Goal: Task Accomplishment & Management: Use online tool/utility

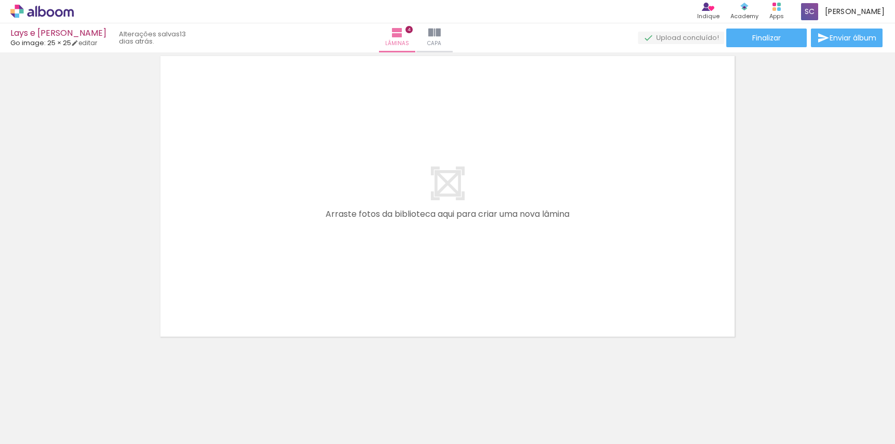
click at [555, 111] on quentale-layouter at bounding box center [447, 196] width 587 height 293
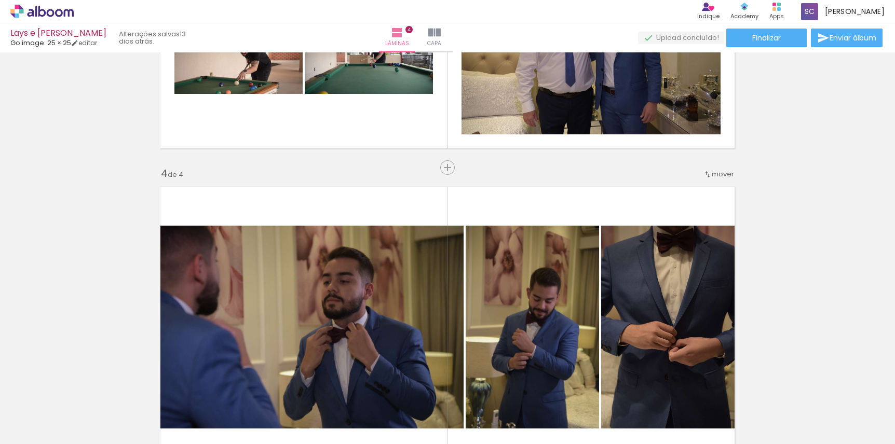
scroll to position [0, 684]
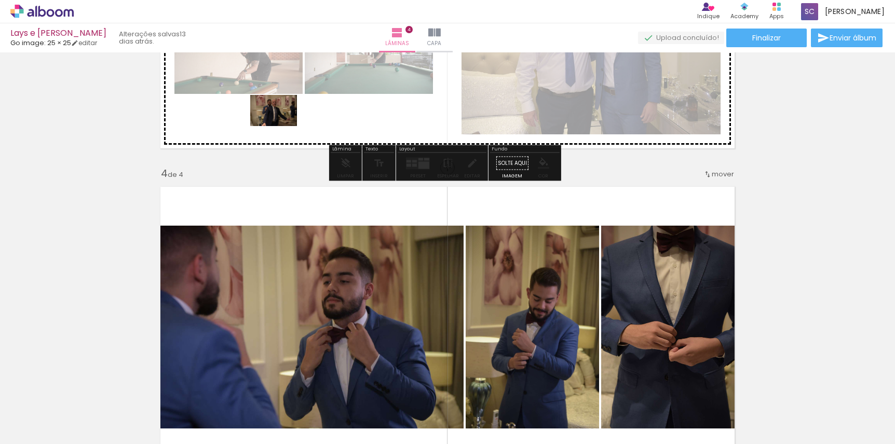
drag, startPoint x: 763, startPoint y: 418, endPoint x: 281, endPoint y: 126, distance: 563.1
click at [281, 126] on quentale-workspace at bounding box center [447, 222] width 895 height 444
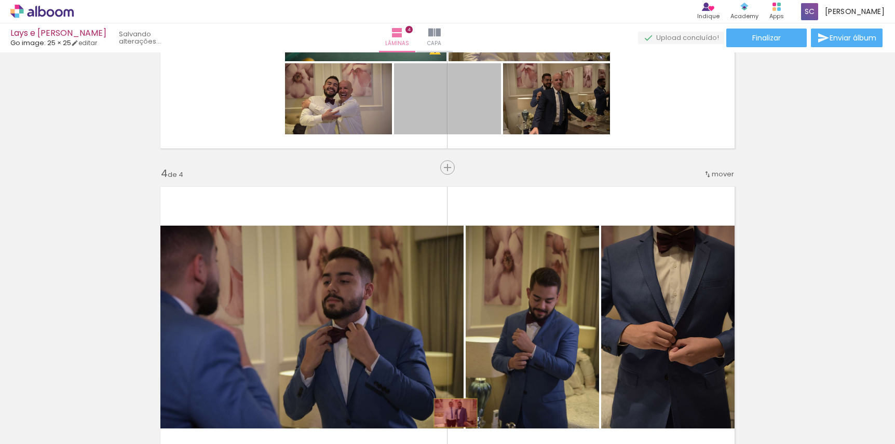
drag, startPoint x: 438, startPoint y: 101, endPoint x: 452, endPoint y: 413, distance: 312.4
click at [452, 413] on quentale-workspace at bounding box center [447, 222] width 895 height 444
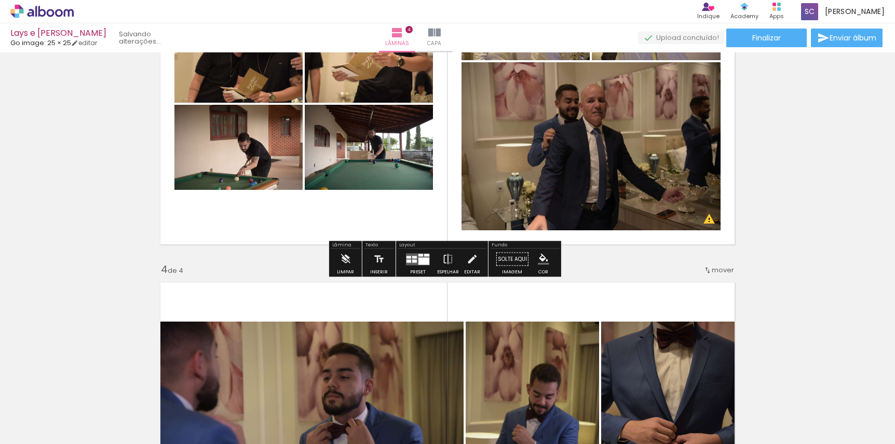
scroll to position [642, 0]
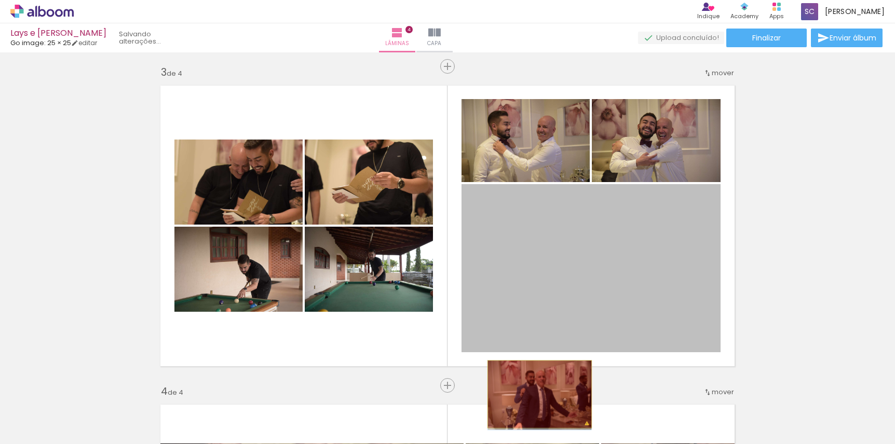
drag, startPoint x: 548, startPoint y: 313, endPoint x: 536, endPoint y: 395, distance: 83.0
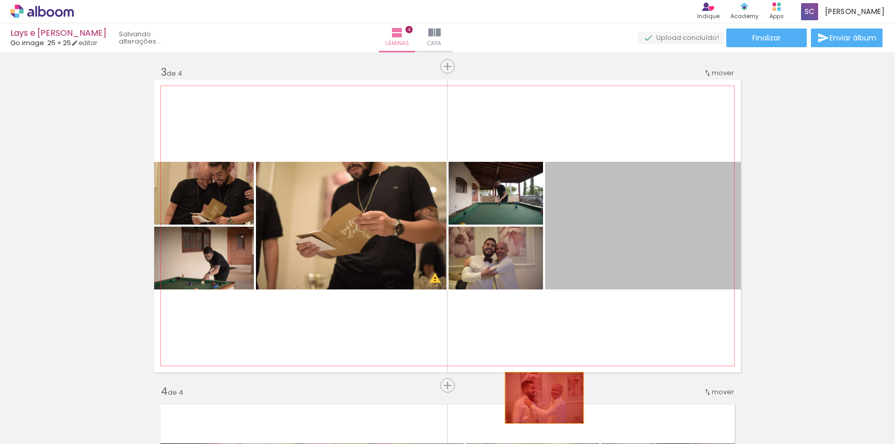
drag, startPoint x: 599, startPoint y: 236, endPoint x: 543, endPoint y: 396, distance: 169.6
click at [542, 398] on quentale-workspace at bounding box center [447, 222] width 895 height 444
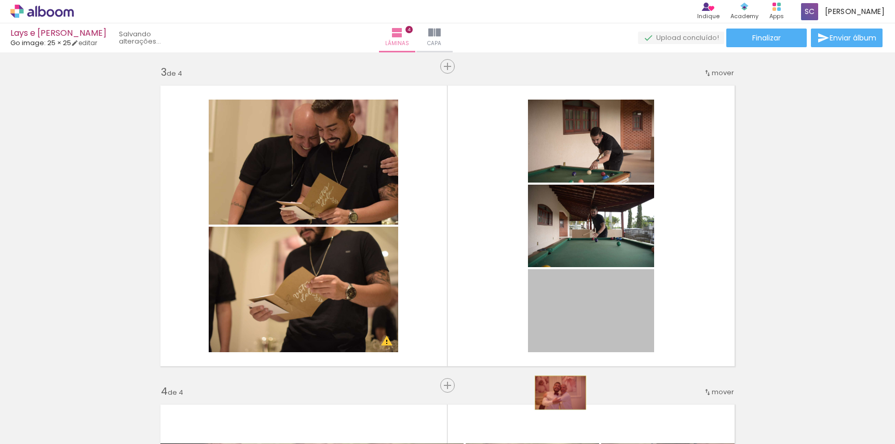
drag, startPoint x: 559, startPoint y: 322, endPoint x: 557, endPoint y: 393, distance: 70.6
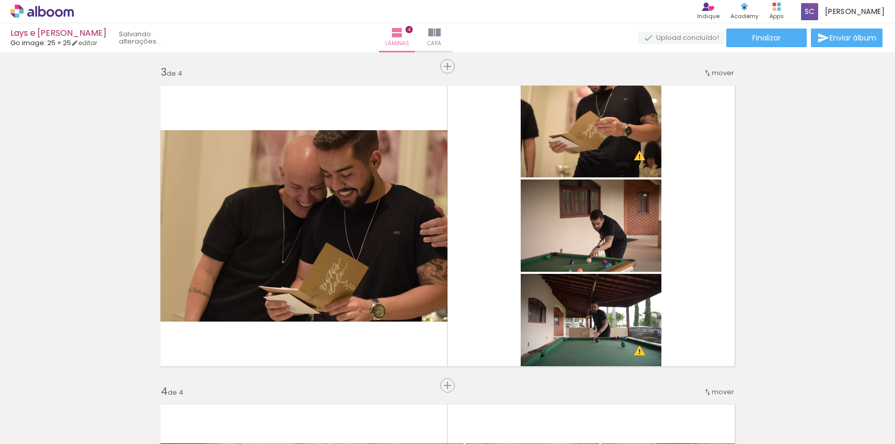
scroll to position [0, 790]
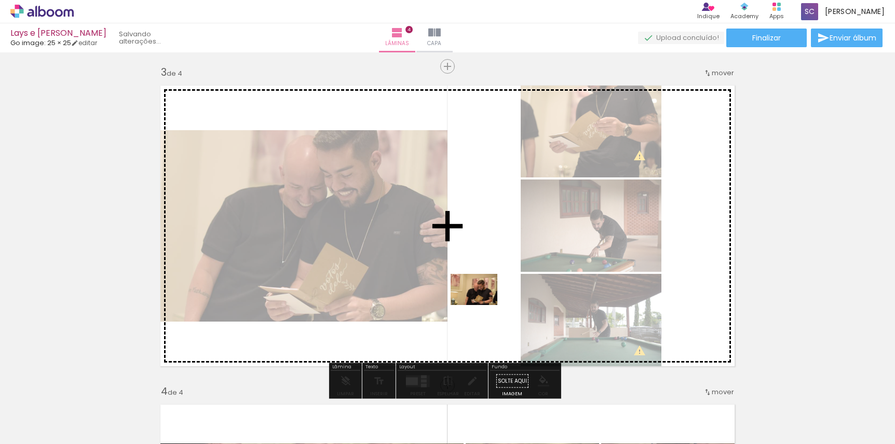
drag, startPoint x: 704, startPoint y: 415, endPoint x: 482, endPoint y: 305, distance: 247.3
click at [482, 305] on quentale-workspace at bounding box center [447, 222] width 895 height 444
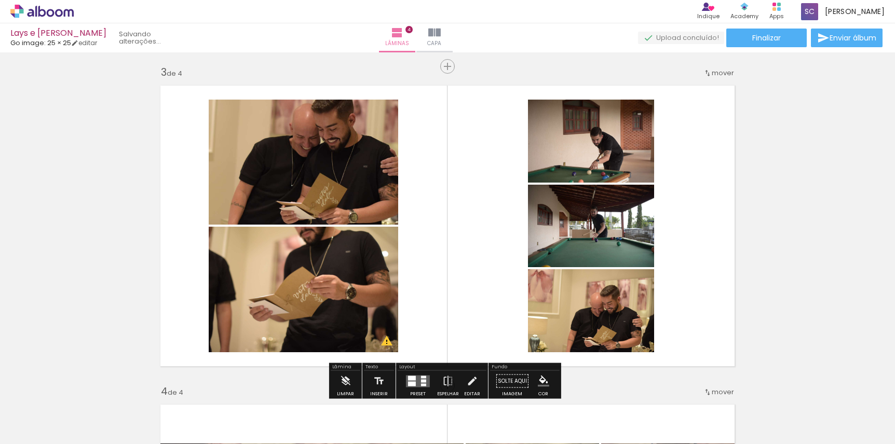
click at [33, 432] on span "Adicionar Fotos" at bounding box center [36, 430] width 31 height 11
click at [0, 0] on input "file" at bounding box center [0, 0] width 0 height 0
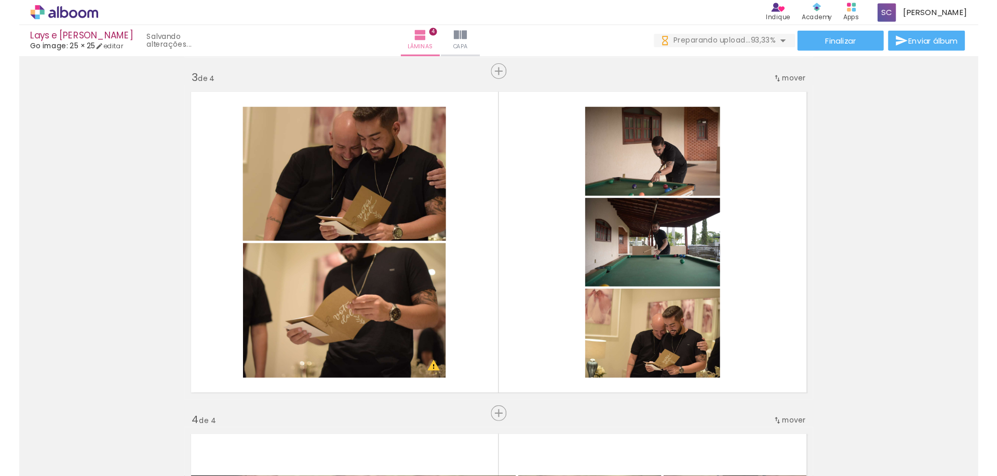
scroll to position [0, 938]
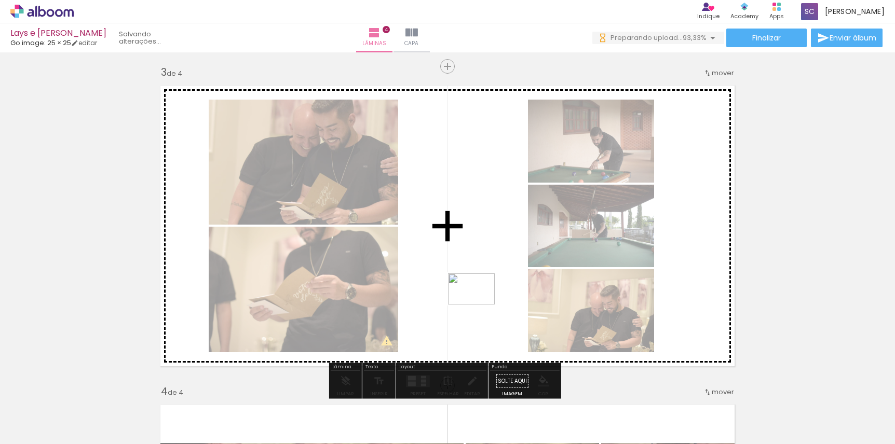
drag, startPoint x: 811, startPoint y: 412, endPoint x: 479, endPoint y: 305, distance: 348.6
click at [479, 305] on quentale-workspace at bounding box center [447, 222] width 895 height 444
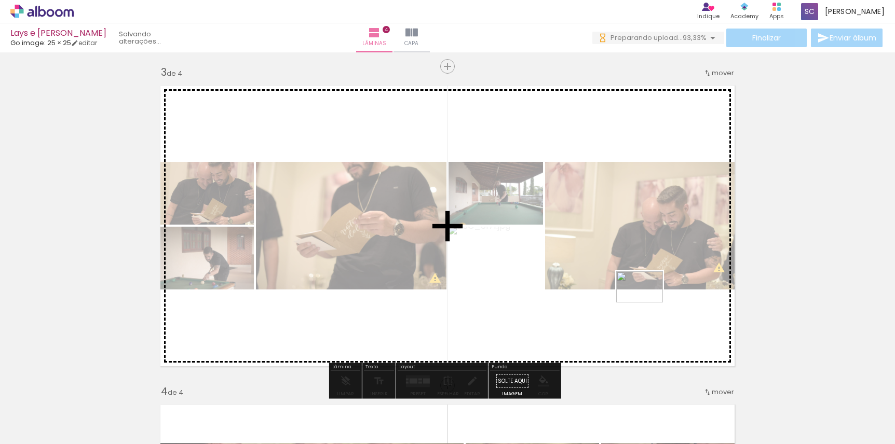
drag, startPoint x: 861, startPoint y: 414, endPoint x: 648, endPoint y: 308, distance: 238.0
click at [648, 308] on quentale-workspace at bounding box center [447, 222] width 895 height 444
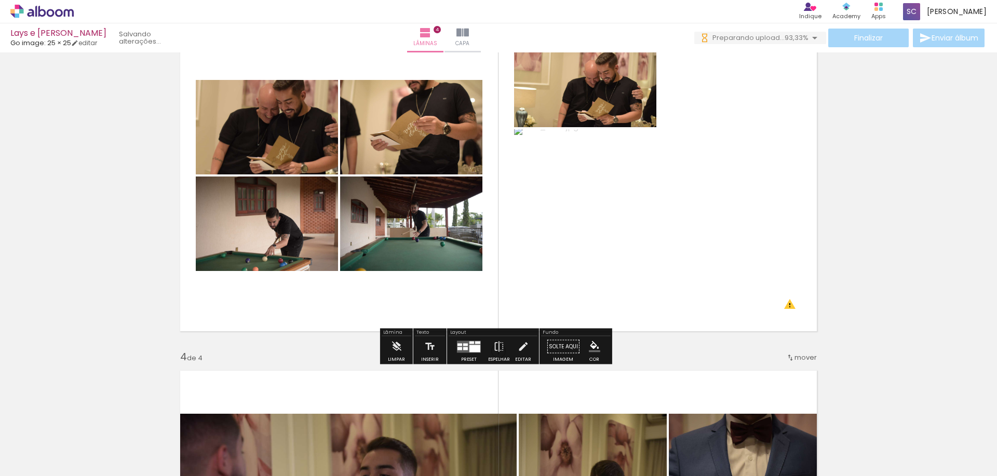
scroll to position [798, 0]
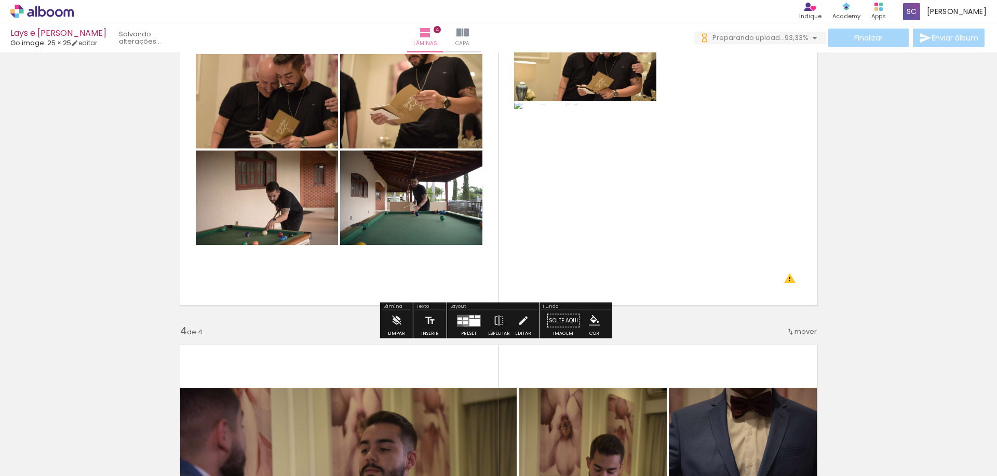
click at [464, 322] on div at bounding box center [465, 322] width 5 height 3
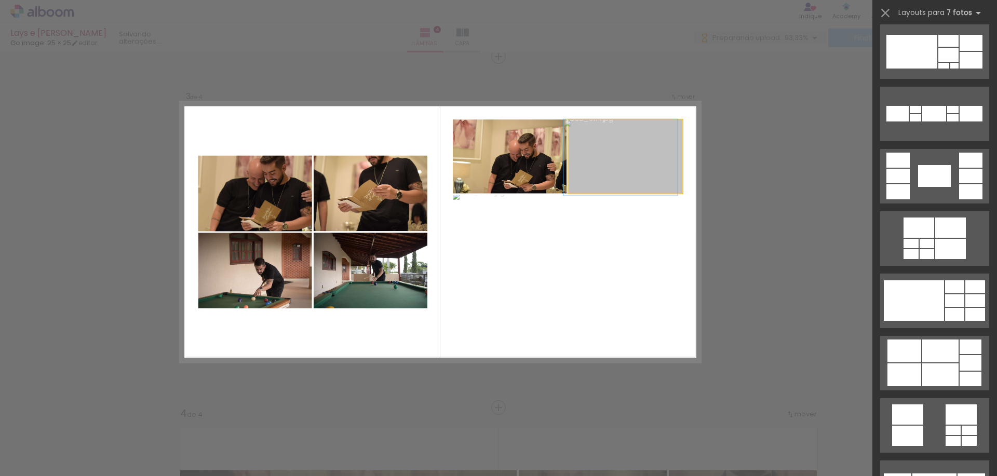
scroll to position [0, 0]
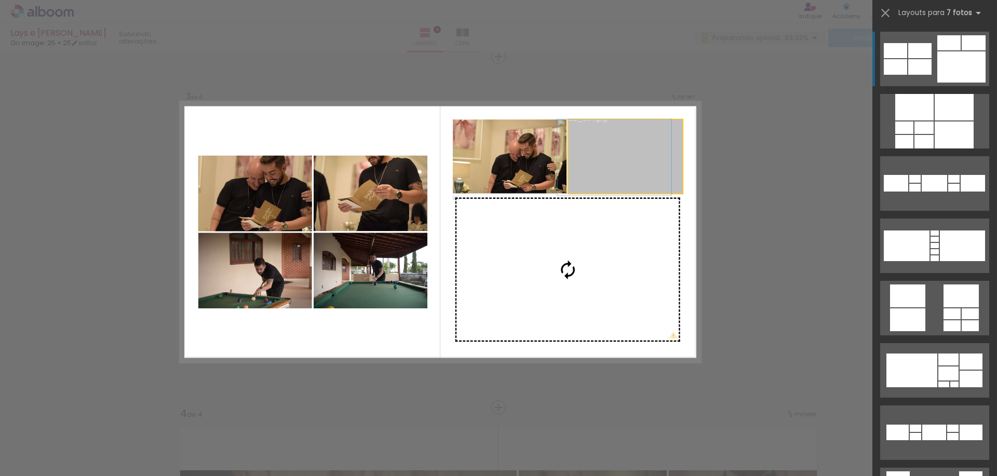
drag, startPoint x: 534, startPoint y: 298, endPoint x: 520, endPoint y: 300, distance: 14.2
click at [0, 0] on slot at bounding box center [0, 0] width 0 height 0
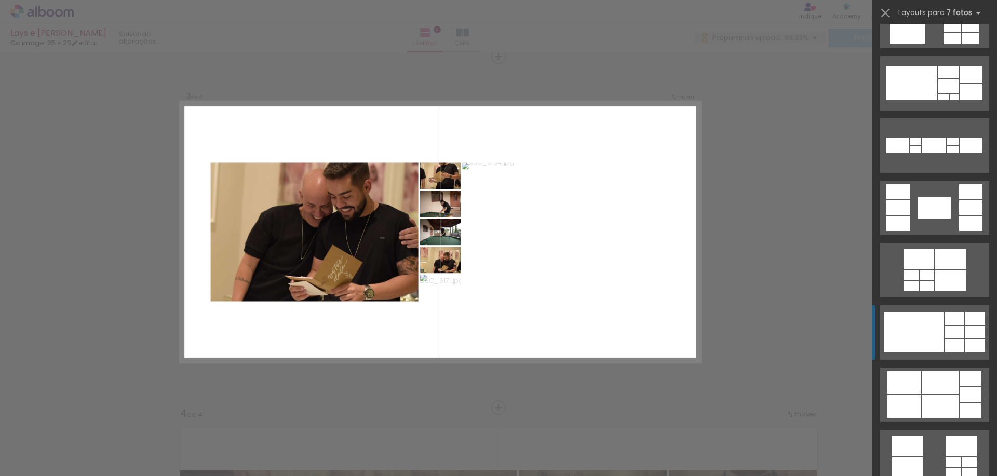
scroll to position [498, 0]
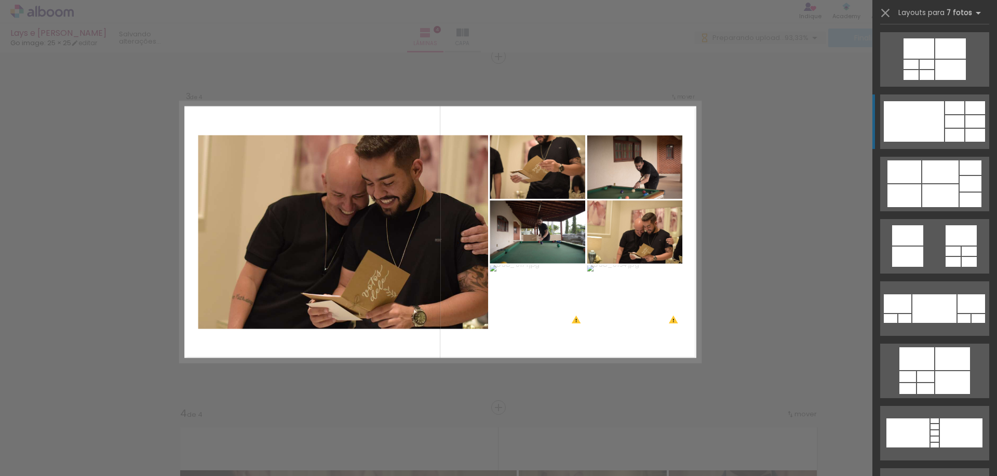
click at [895, 124] on div at bounding box center [914, 121] width 60 height 40
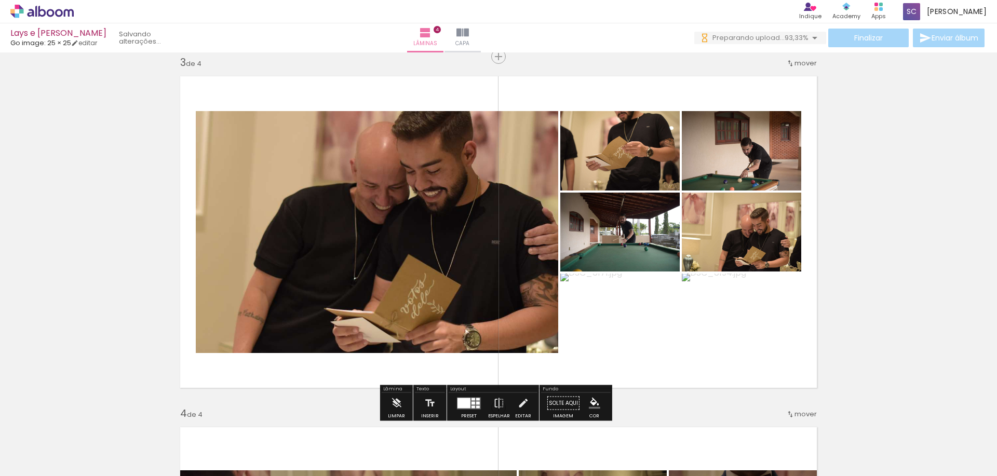
scroll to position [0, 836]
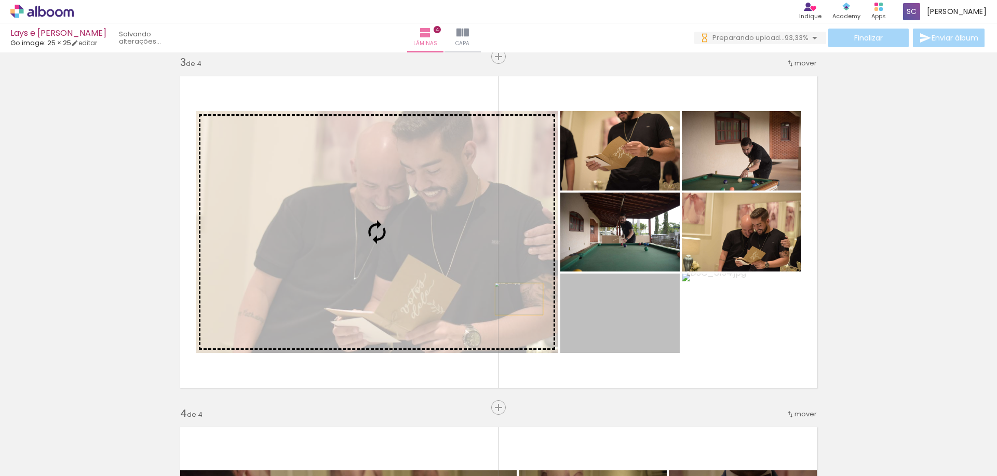
drag, startPoint x: 587, startPoint y: 312, endPoint x: 515, endPoint y: 299, distance: 73.3
click at [0, 0] on slot at bounding box center [0, 0] width 0 height 0
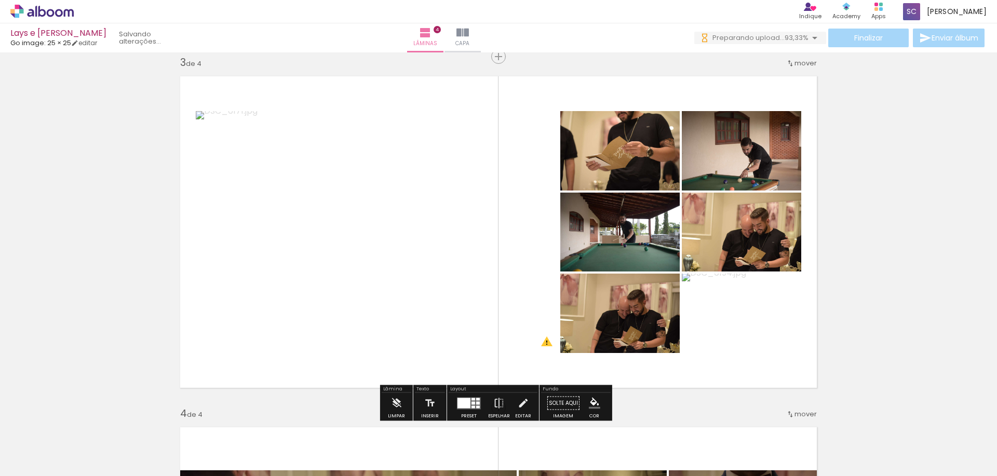
click at [828, 294] on div "Inserir lâmina 1 de 4 Inserir lâmina 2 de 4 Inserir lâmina 3 de 4 Inserir lâmin…" at bounding box center [498, 218] width 997 height 1755
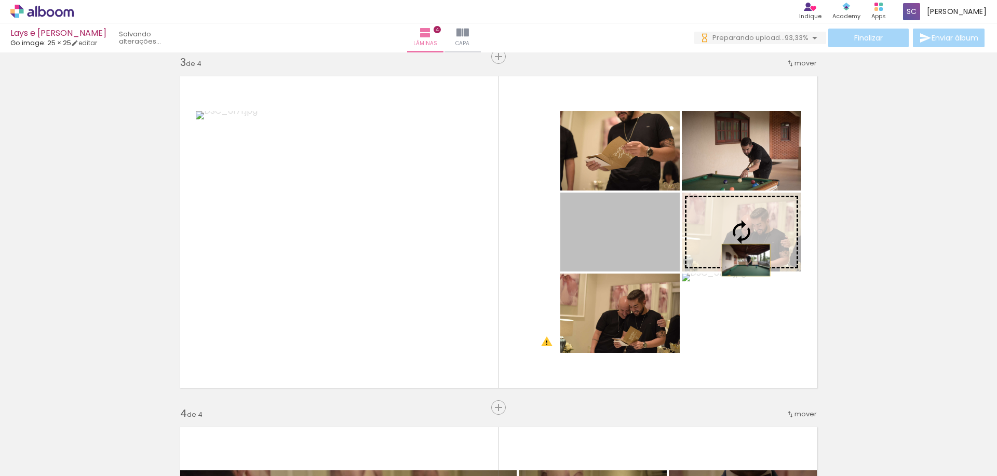
drag, startPoint x: 636, startPoint y: 253, endPoint x: 742, endPoint y: 260, distance: 106.7
click at [0, 0] on slot at bounding box center [0, 0] width 0 height 0
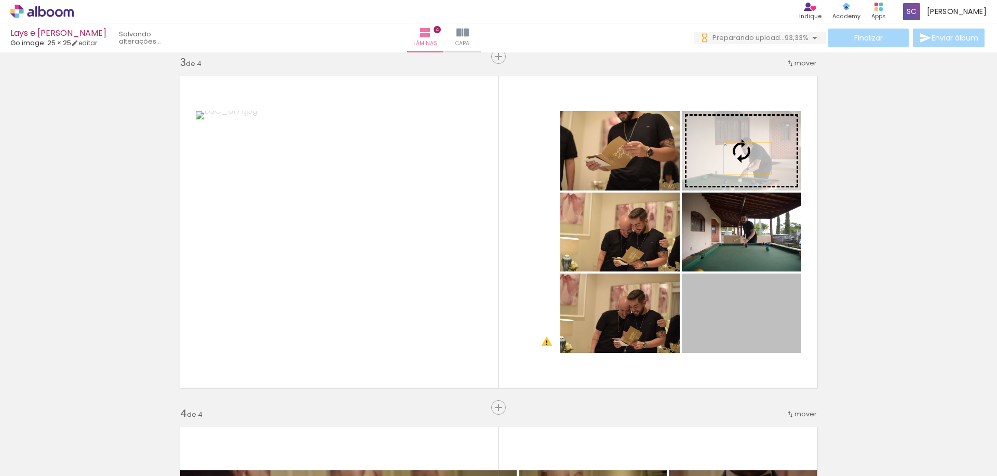
drag, startPoint x: 742, startPoint y: 311, endPoint x: 744, endPoint y: 158, distance: 152.7
click at [0, 0] on slot at bounding box center [0, 0] width 0 height 0
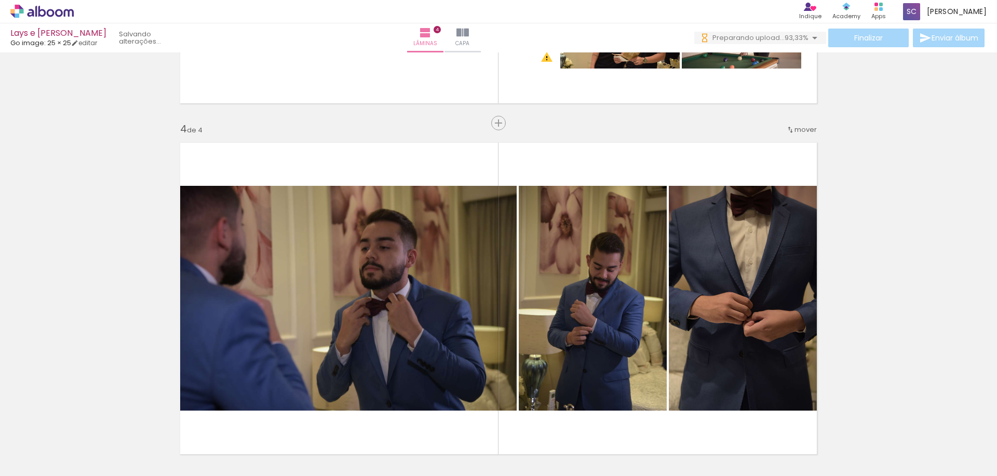
scroll to position [869, 0]
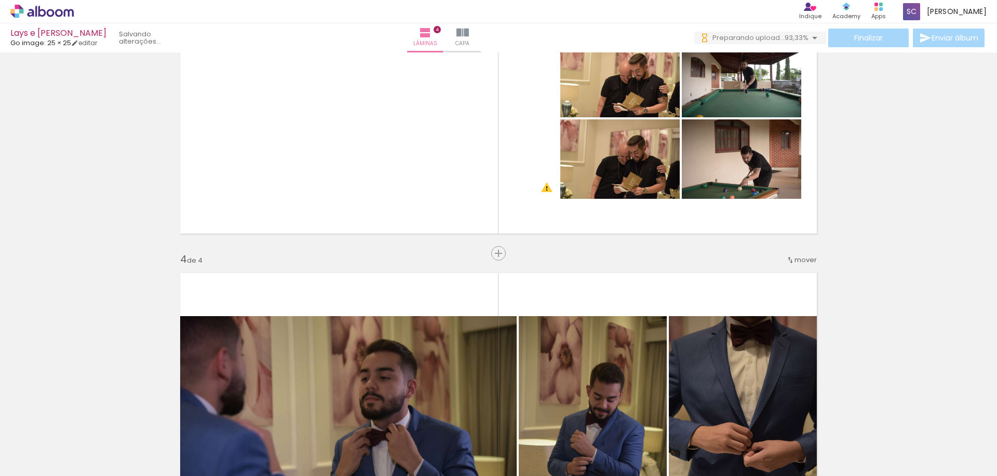
click at [799, 261] on span "mover" at bounding box center [805, 260] width 22 height 10
click at [841, 311] on div "Inserir lâmina 1 de 4 Inserir lâmina 2 de 4 Inserir lâmina 3 de 4 Inserir lâmin…" at bounding box center [498, 64] width 997 height 1755
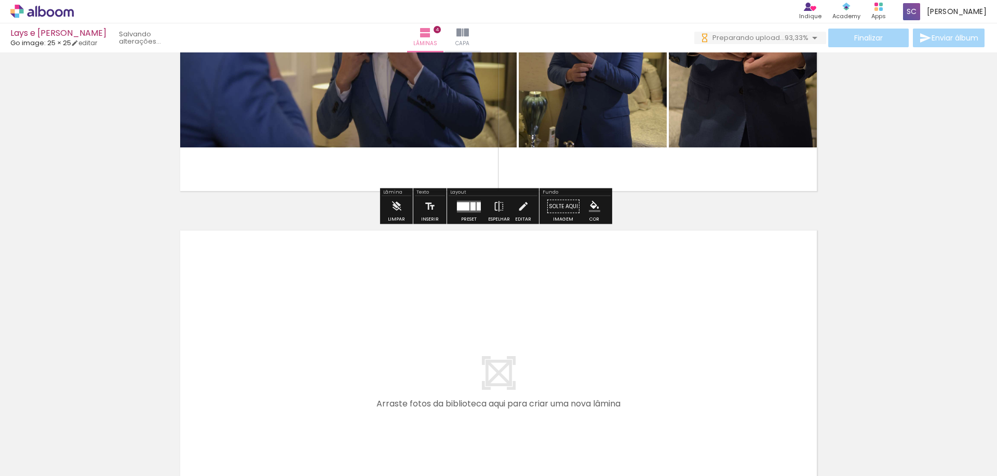
scroll to position [1266, 0]
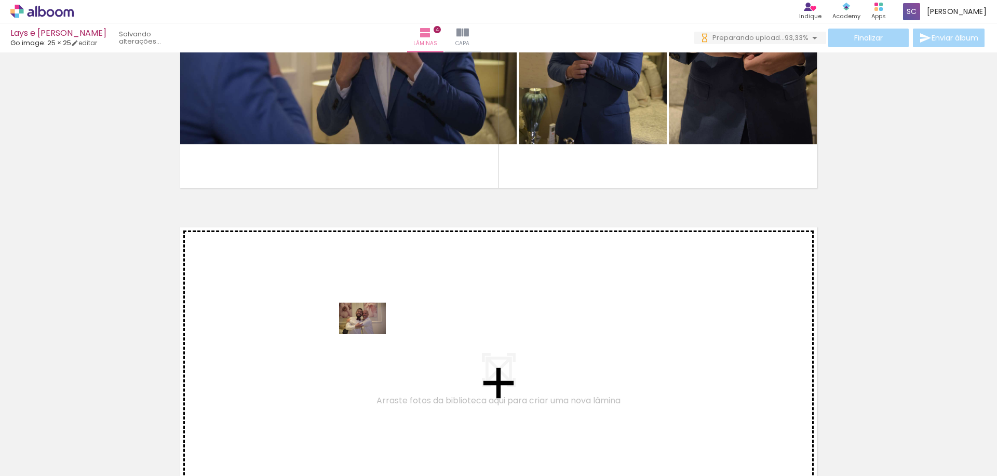
drag, startPoint x: 369, startPoint y: 449, endPoint x: 370, endPoint y: 334, distance: 114.8
click at [370, 334] on quentale-workspace at bounding box center [498, 238] width 997 height 476
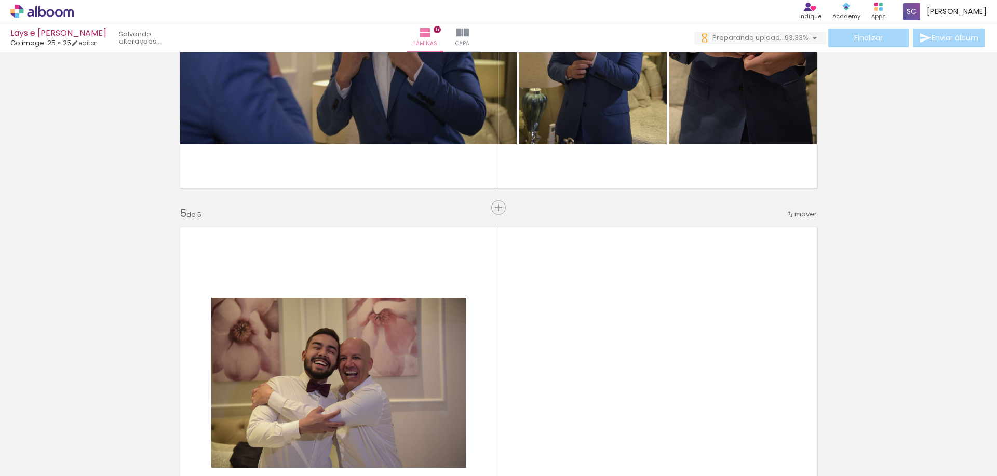
scroll to position [1417, 0]
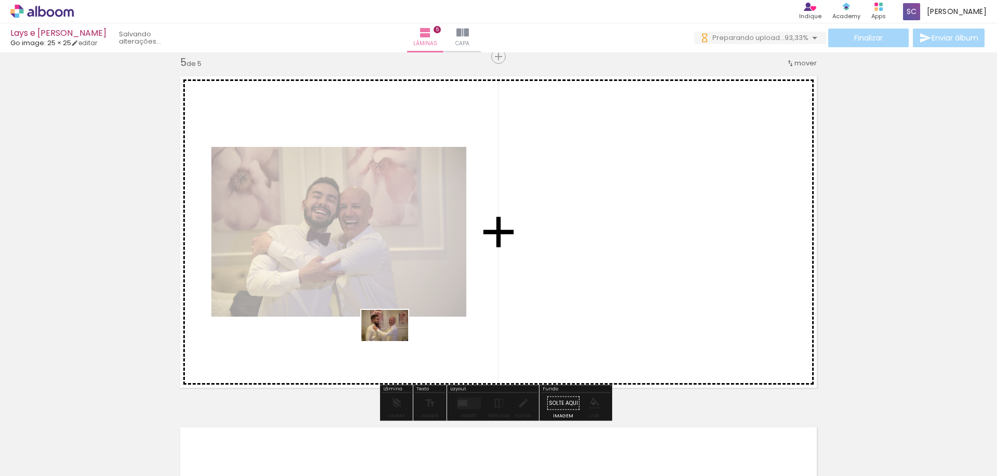
drag, startPoint x: 315, startPoint y: 439, endPoint x: 393, endPoint y: 341, distance: 124.9
click at [393, 341] on quentale-workspace at bounding box center [498, 238] width 997 height 476
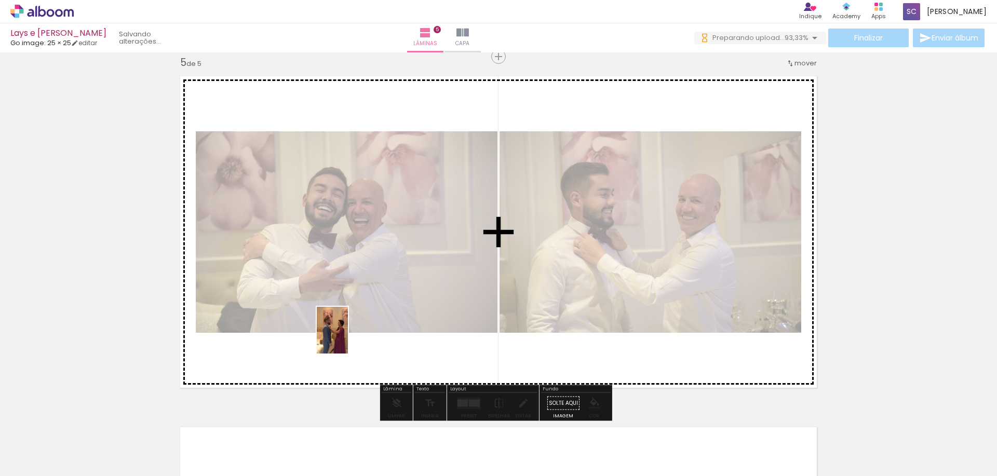
drag, startPoint x: 249, startPoint y: 436, endPoint x: 348, endPoint y: 338, distance: 139.2
click at [348, 338] on quentale-workspace at bounding box center [498, 238] width 997 height 476
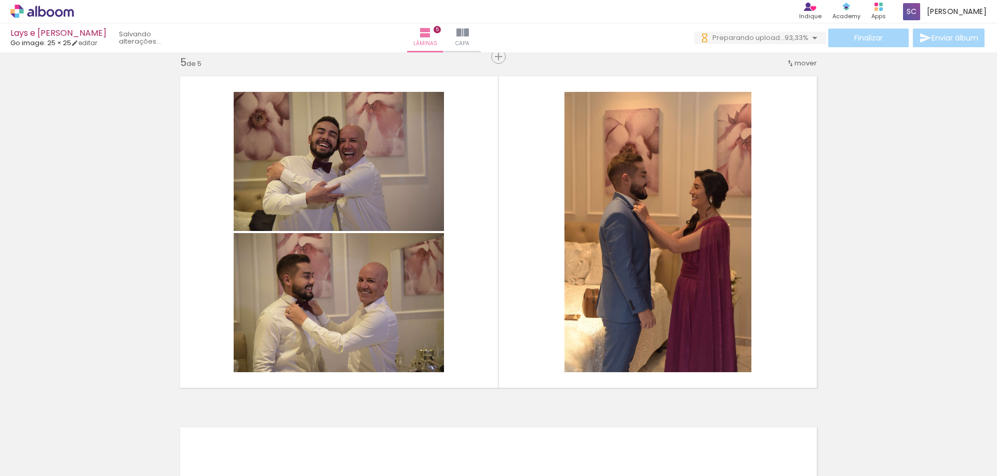
scroll to position [0, 783]
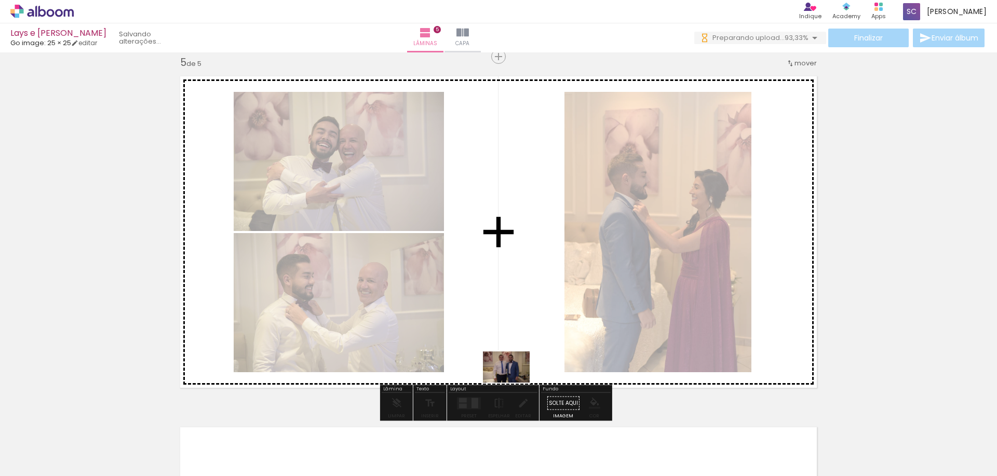
drag, startPoint x: 486, startPoint y: 460, endPoint x: 514, endPoint y: 383, distance: 81.8
click at [514, 383] on quentale-workspace at bounding box center [498, 238] width 997 height 476
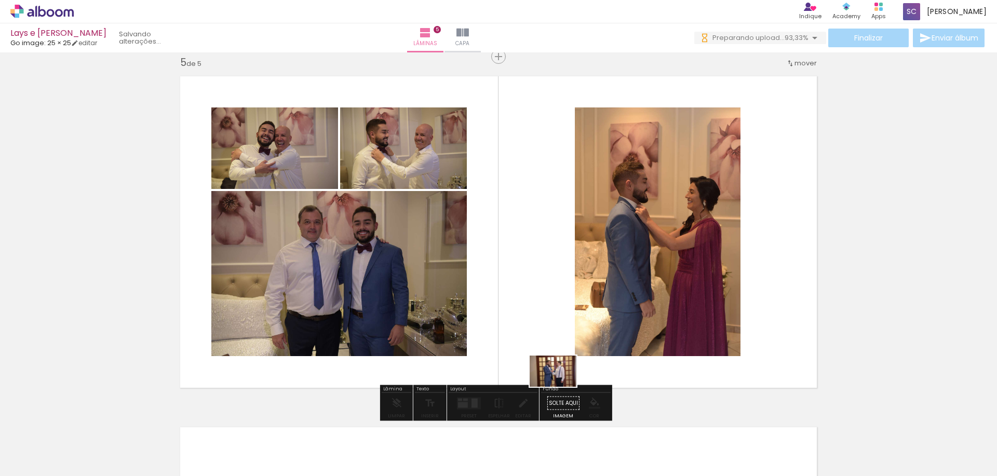
drag, startPoint x: 582, startPoint y: 463, endPoint x: 561, endPoint y: 387, distance: 78.7
click at [561, 387] on quentale-workspace at bounding box center [498, 238] width 997 height 476
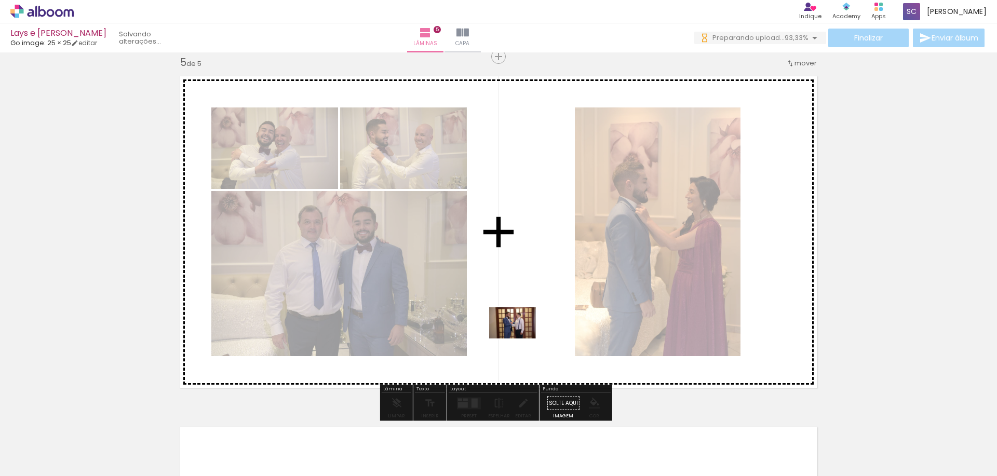
drag, startPoint x: 593, startPoint y: 445, endPoint x: 520, endPoint y: 339, distance: 129.2
click at [520, 339] on quentale-workspace at bounding box center [498, 238] width 997 height 476
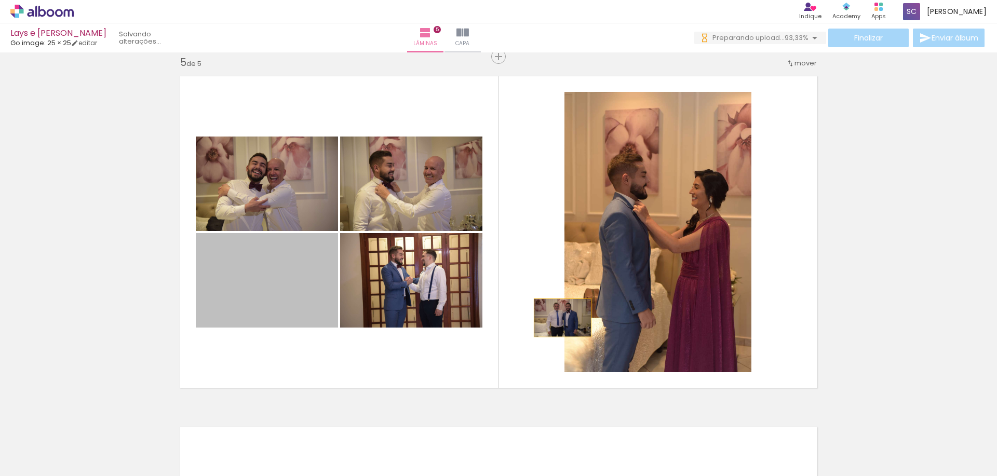
drag, startPoint x: 300, startPoint y: 319, endPoint x: 559, endPoint y: 318, distance: 259.1
click at [559, 318] on quentale-layouter at bounding box center [498, 232] width 650 height 325
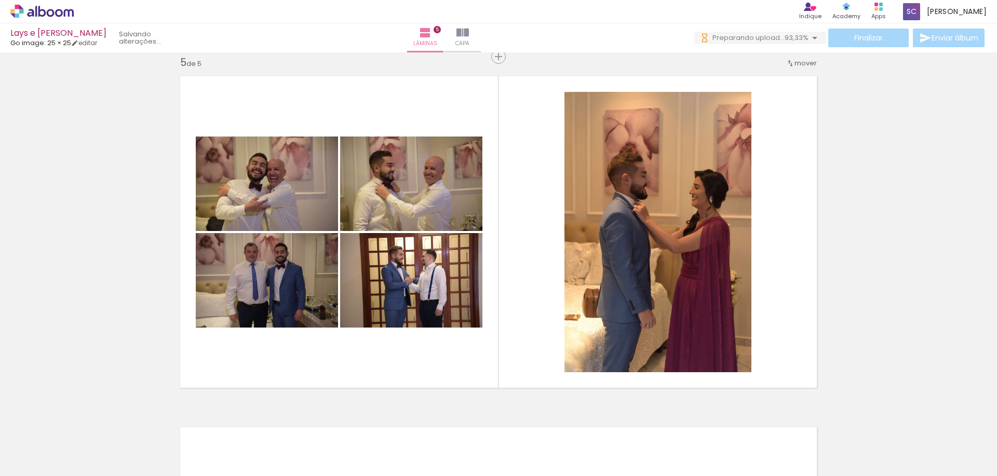
scroll to position [0, 836]
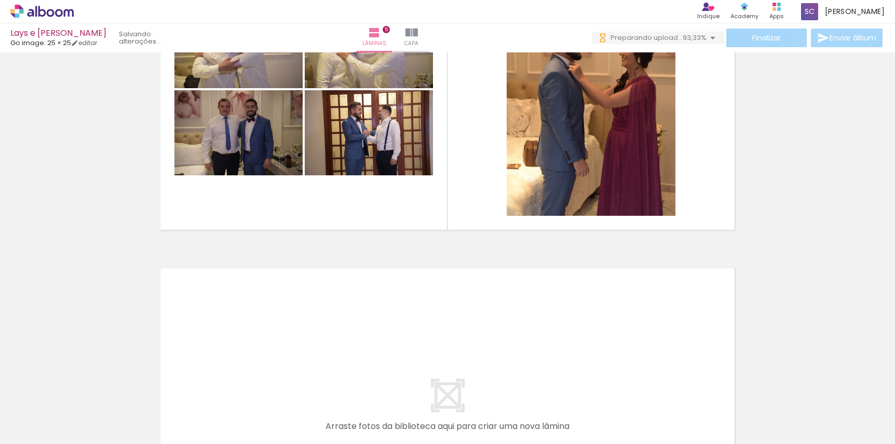
click at [36, 428] on span "Adicionar Fotos" at bounding box center [36, 430] width 31 height 11
click at [0, 0] on input "file" at bounding box center [0, 0] width 0 height 0
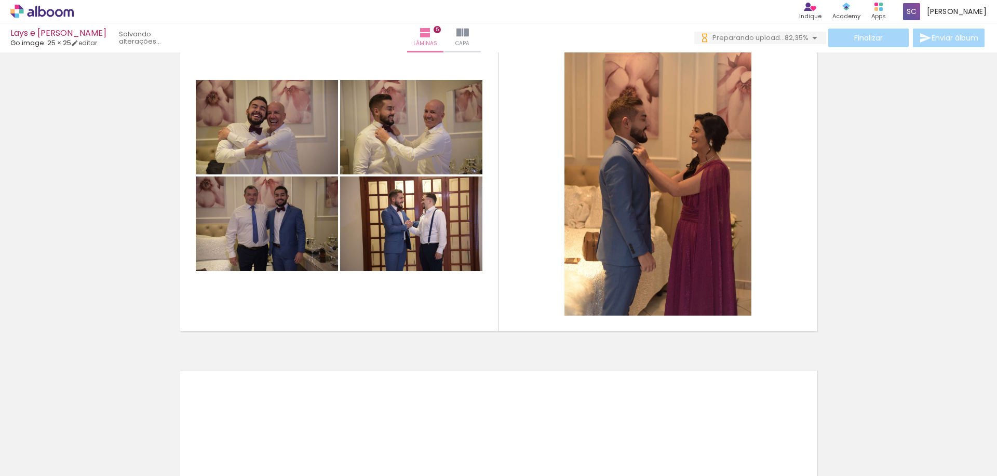
scroll to position [0, 1069]
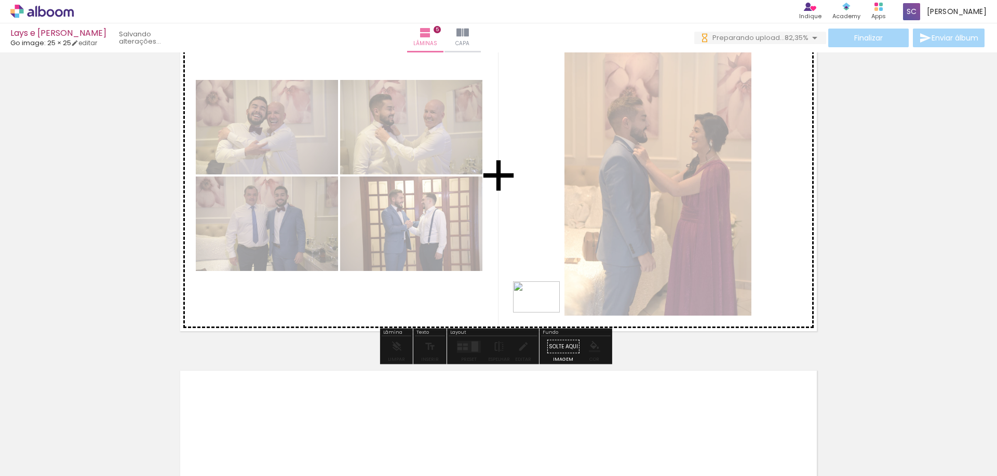
drag, startPoint x: 847, startPoint y: 462, endPoint x: 544, endPoint y: 313, distance: 338.1
click at [544, 313] on quentale-workspace at bounding box center [498, 238] width 997 height 476
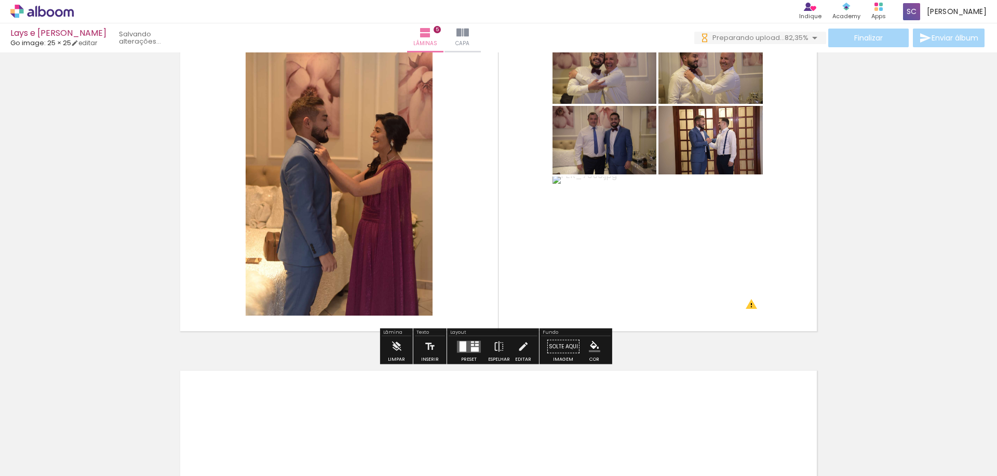
scroll to position [0, 1069]
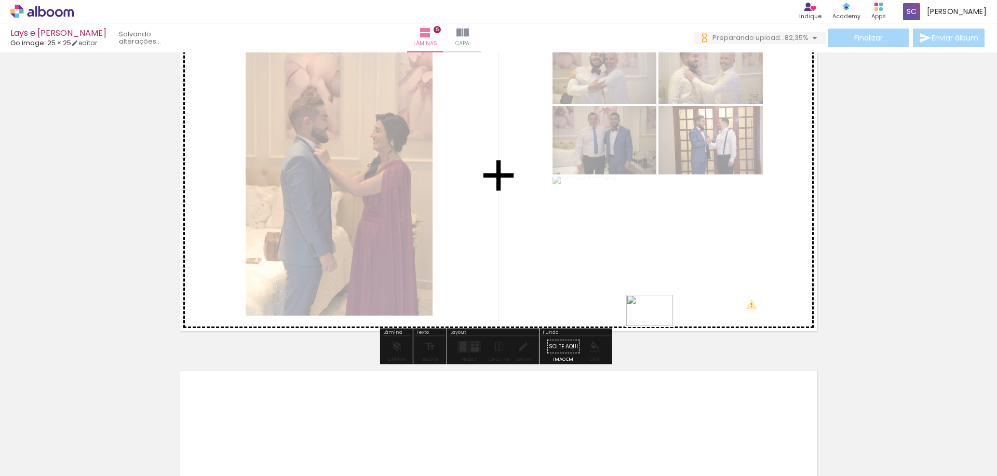
drag, startPoint x: 950, startPoint y: 458, endPoint x: 657, endPoint y: 326, distance: 321.2
click at [657, 326] on quentale-workspace at bounding box center [498, 238] width 997 height 476
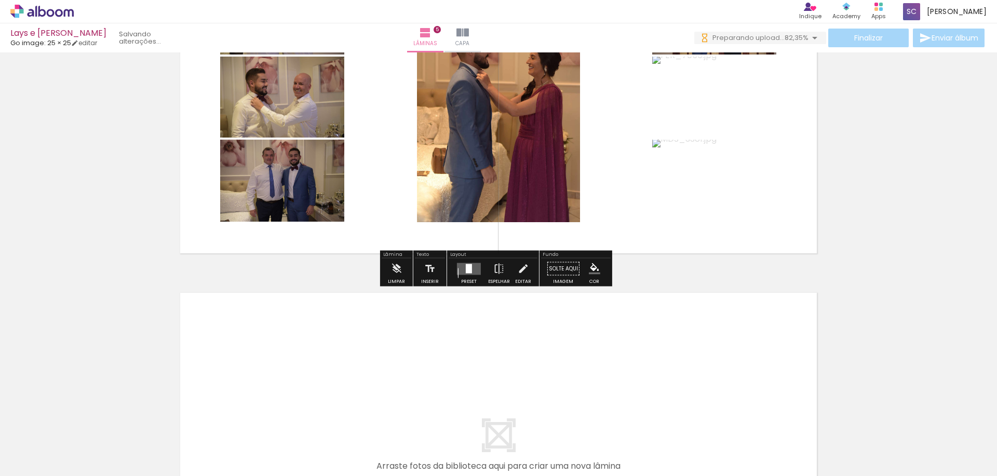
scroll to position [1554, 0]
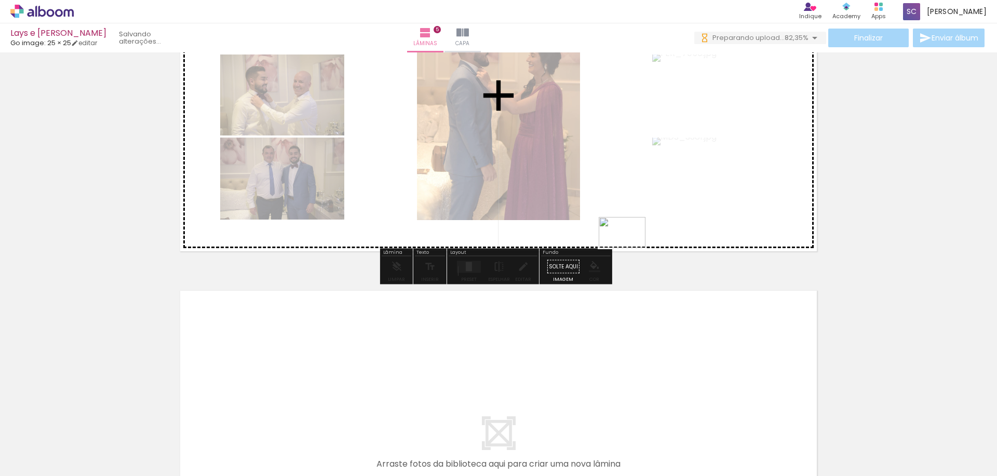
drag, startPoint x: 776, startPoint y: 420, endPoint x: 630, endPoint y: 248, distance: 225.8
click at [630, 248] on quentale-workspace at bounding box center [498, 238] width 997 height 476
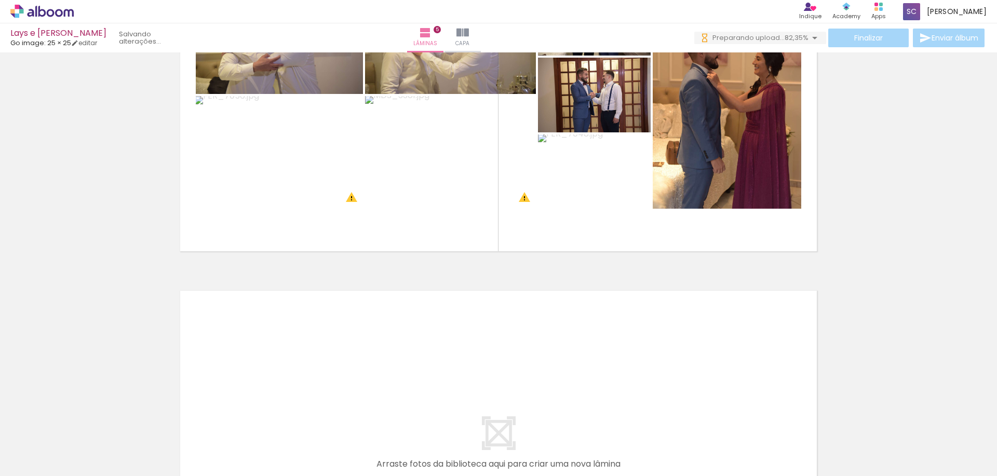
scroll to position [0, 1069]
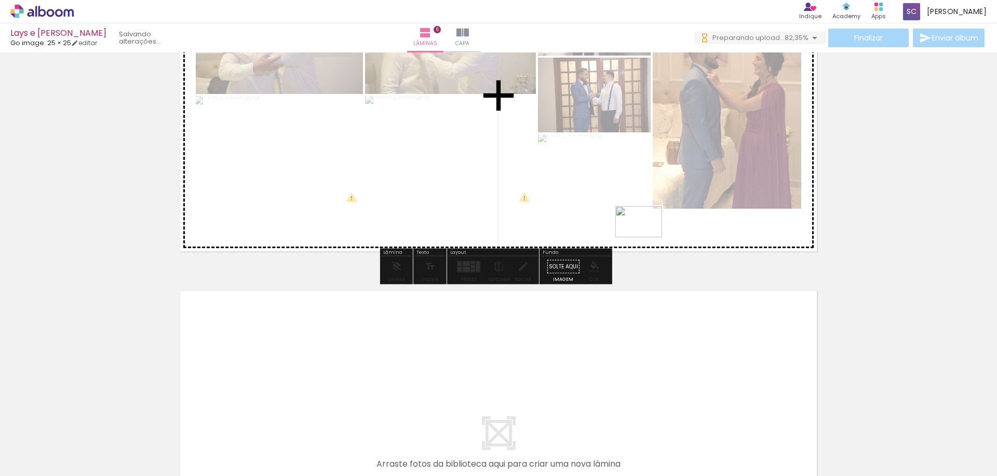
drag, startPoint x: 906, startPoint y: 418, endPoint x: 646, endPoint y: 237, distance: 316.6
click at [646, 237] on quentale-workspace at bounding box center [498, 238] width 997 height 476
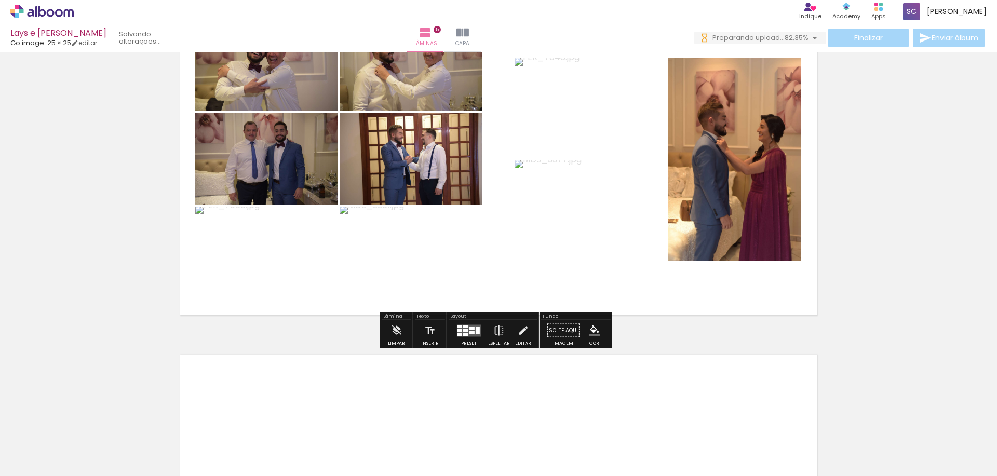
scroll to position [1490, 0]
click at [470, 335] on quentale-layouter at bounding box center [469, 330] width 24 height 12
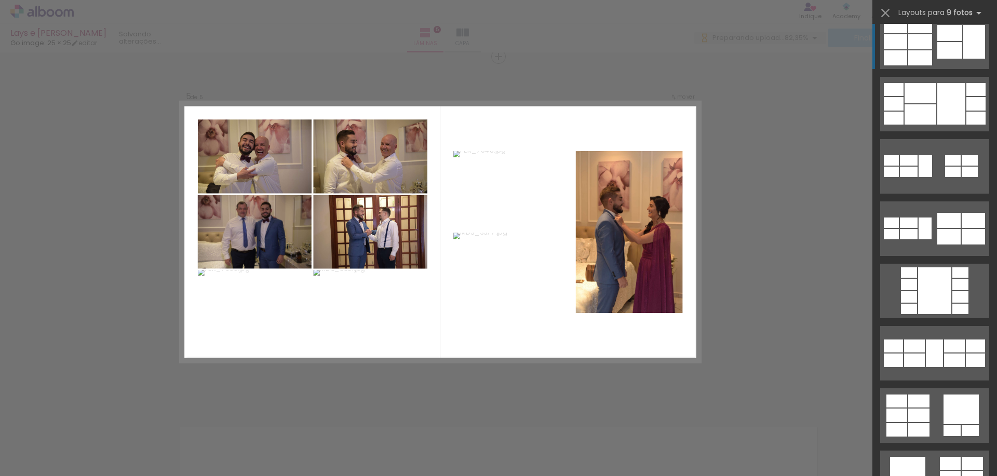
scroll to position [0, 0]
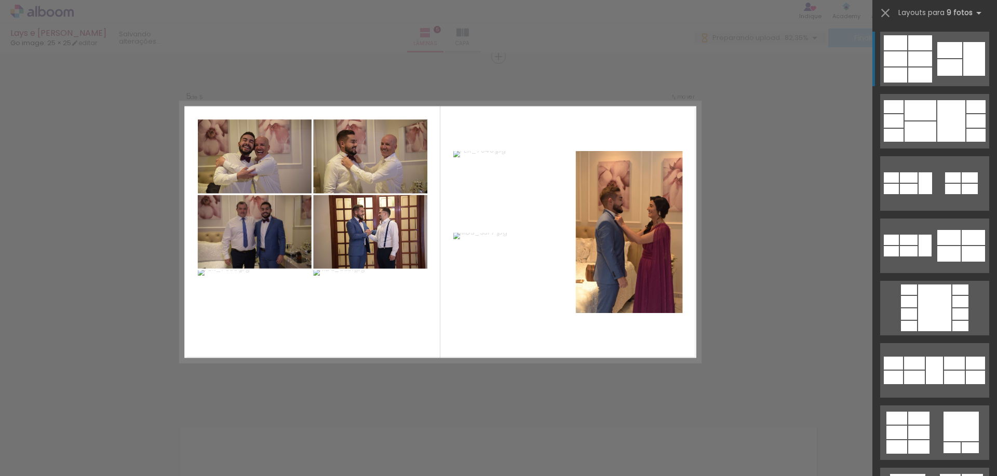
click at [484, 476] on html "link( href="../../bower_components/polymer/polymer.html" rel="import" ) picture…" at bounding box center [498, 238] width 997 height 476
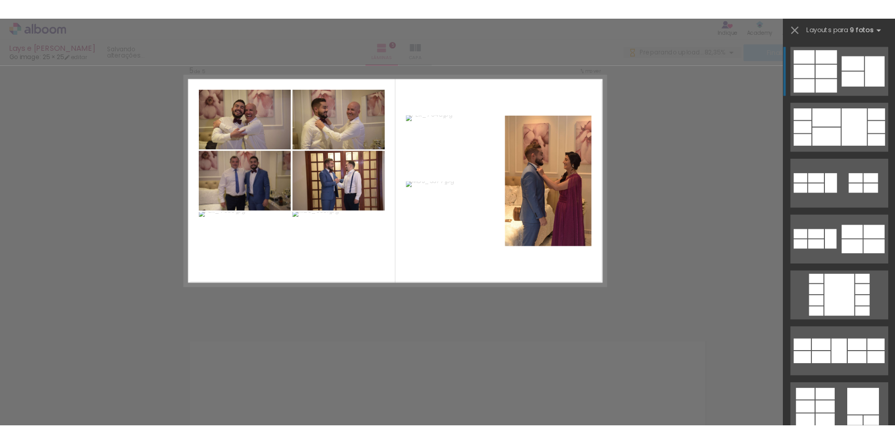
scroll to position [1311, 0]
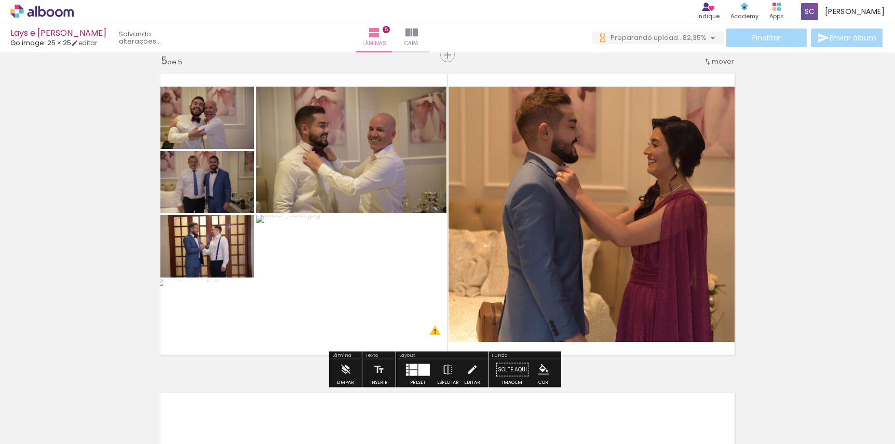
scroll to position [1291, 0]
click at [418, 367] on div at bounding box center [423, 370] width 11 height 12
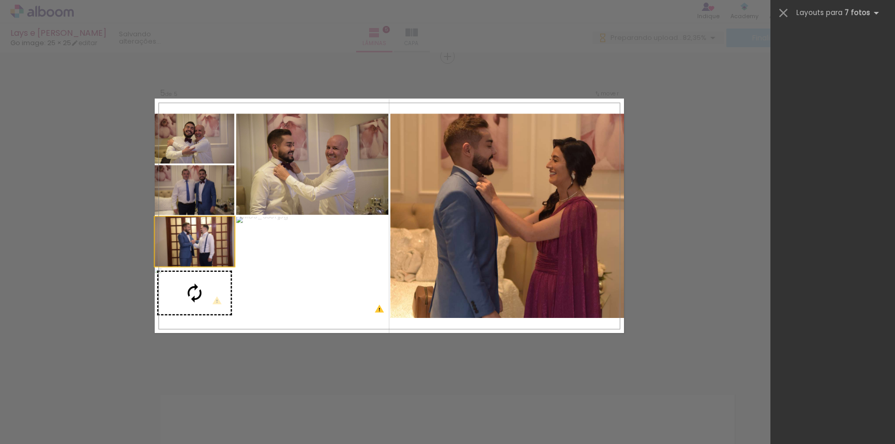
scroll to position [1558, 0]
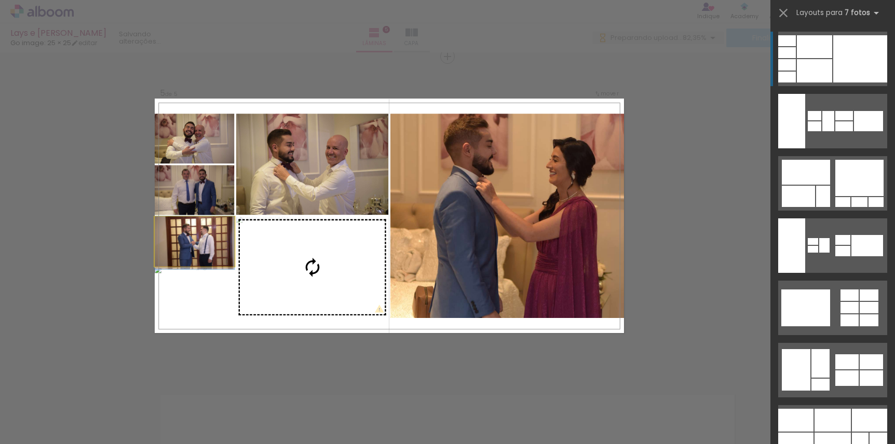
drag, startPoint x: 565, startPoint y: 246, endPoint x: 360, endPoint y: 249, distance: 205.6
click at [0, 0] on slot at bounding box center [0, 0] width 0 height 0
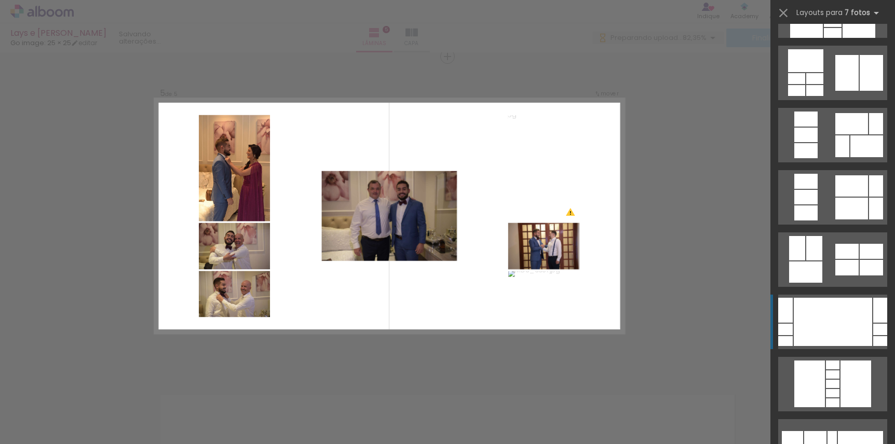
scroll to position [2266, 0]
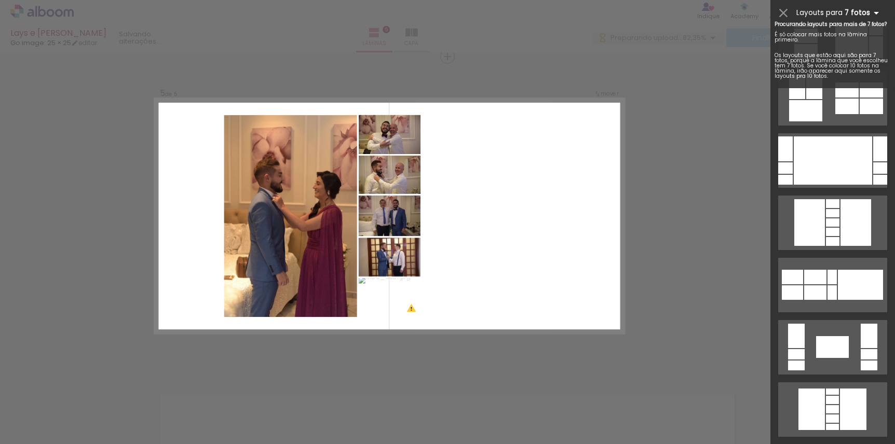
click at [874, 12] on iron-icon at bounding box center [876, 13] width 12 height 12
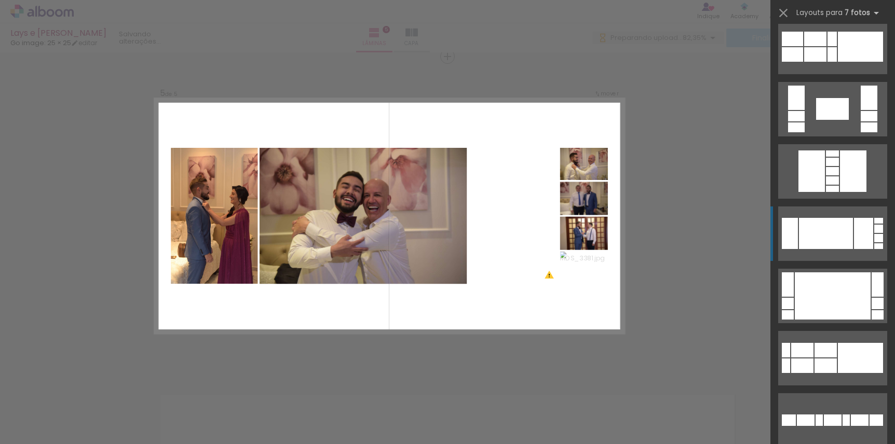
scroll to position [2550, 0]
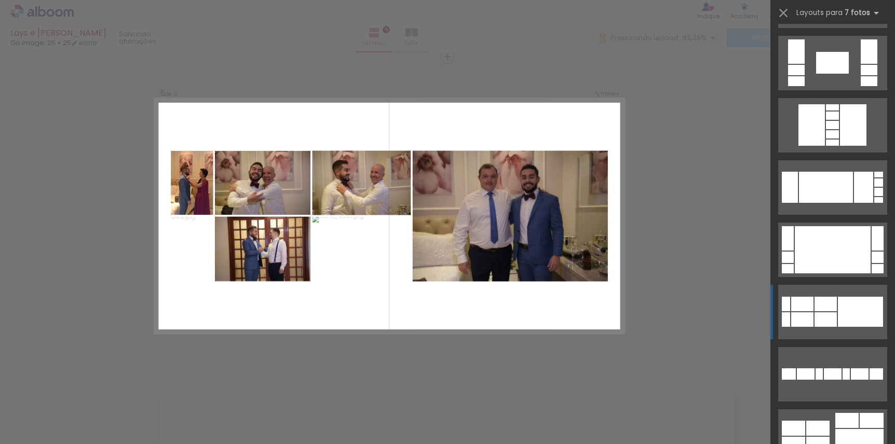
click at [867, 293] on quentale-layouter at bounding box center [832, 312] width 109 height 55
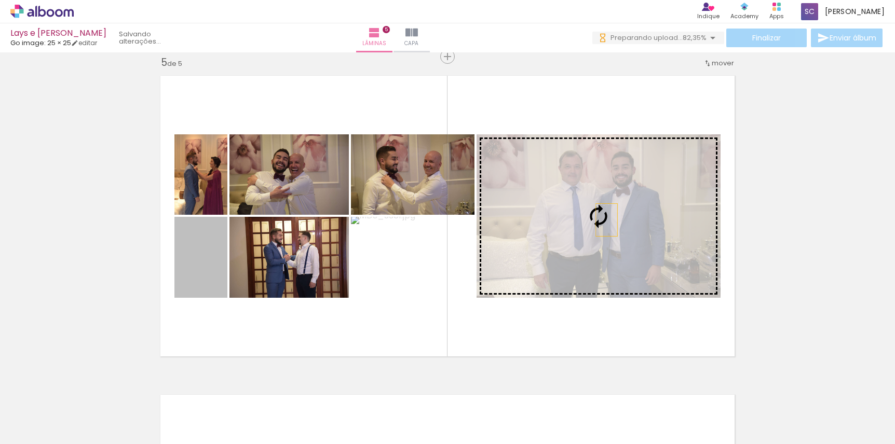
drag, startPoint x: 196, startPoint y: 270, endPoint x: 603, endPoint y: 220, distance: 410.1
click at [0, 0] on slot at bounding box center [0, 0] width 0 height 0
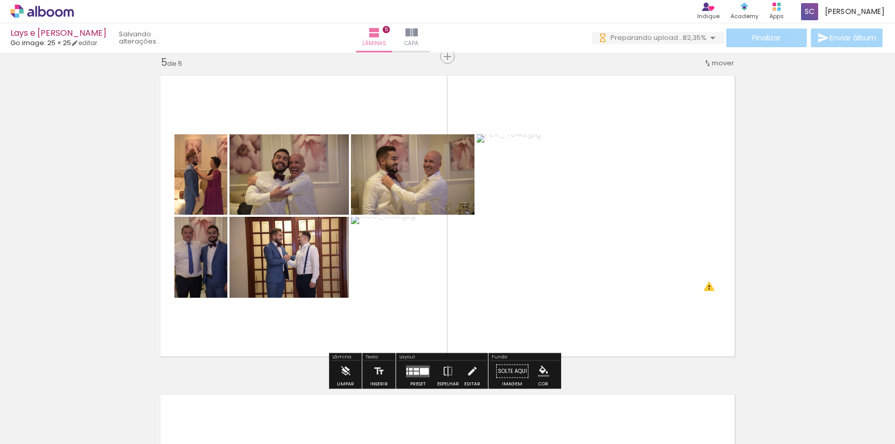
click at [422, 381] on quentale-thumb at bounding box center [430, 410] width 58 height 60
click at [422, 377] on quentale-layouter at bounding box center [418, 372] width 24 height 12
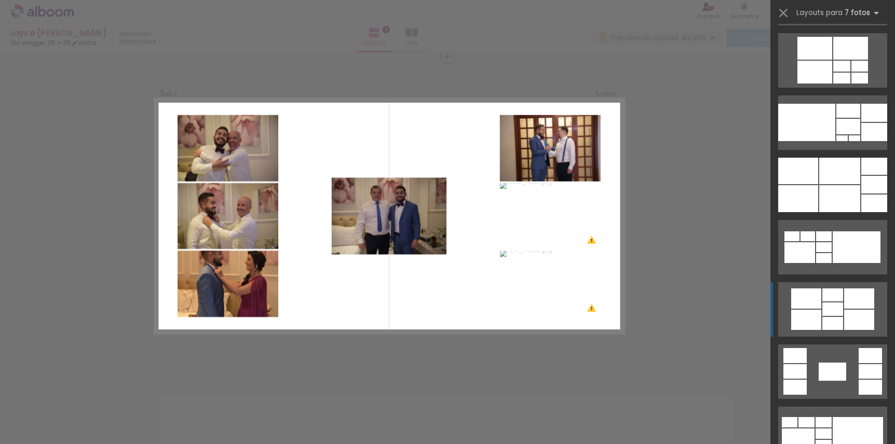
scroll to position [4493, 0]
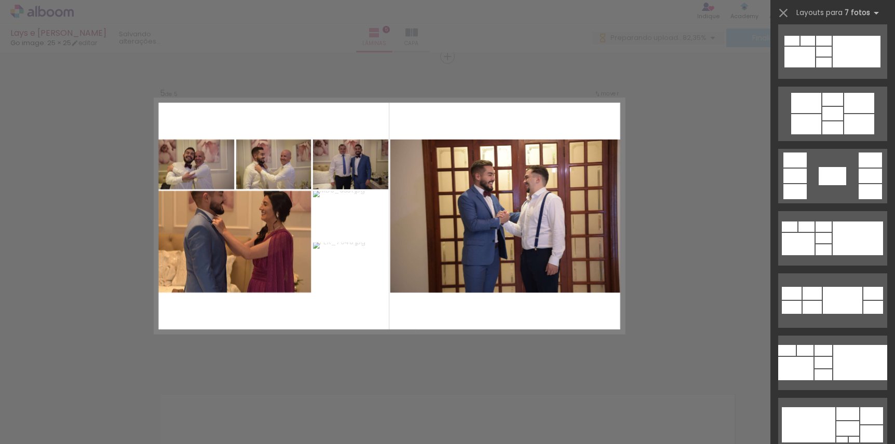
drag, startPoint x: 347, startPoint y: 266, endPoint x: 411, endPoint y: 246, distance: 67.0
click at [0, 0] on slot at bounding box center [0, 0] width 0 height 0
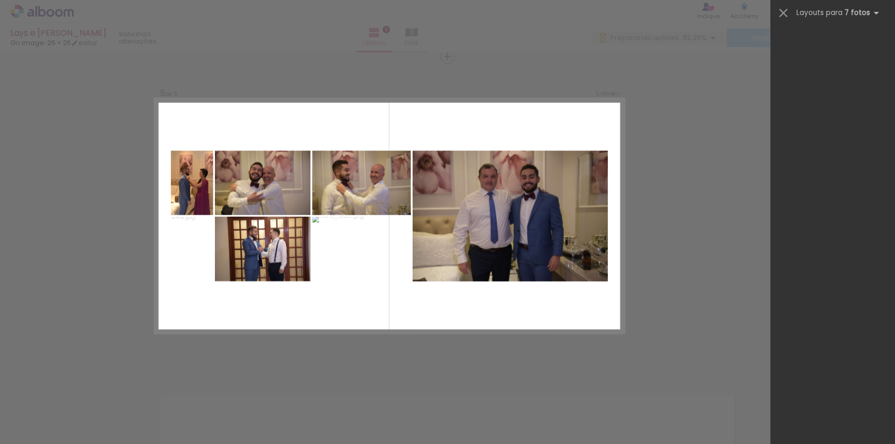
scroll to position [2804, 0]
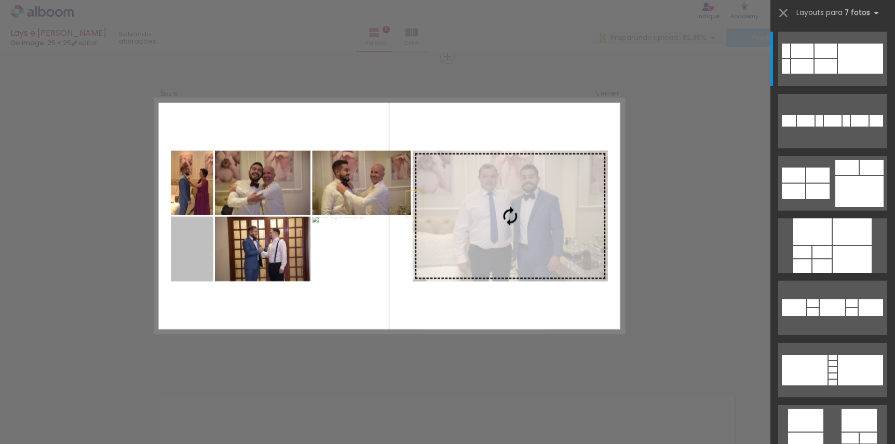
drag, startPoint x: 198, startPoint y: 253, endPoint x: 466, endPoint y: 193, distance: 274.7
click at [0, 0] on slot at bounding box center [0, 0] width 0 height 0
drag, startPoint x: 192, startPoint y: 250, endPoint x: 526, endPoint y: 218, distance: 335.9
click at [0, 0] on slot at bounding box center [0, 0] width 0 height 0
drag, startPoint x: 188, startPoint y: 262, endPoint x: 551, endPoint y: 217, distance: 365.3
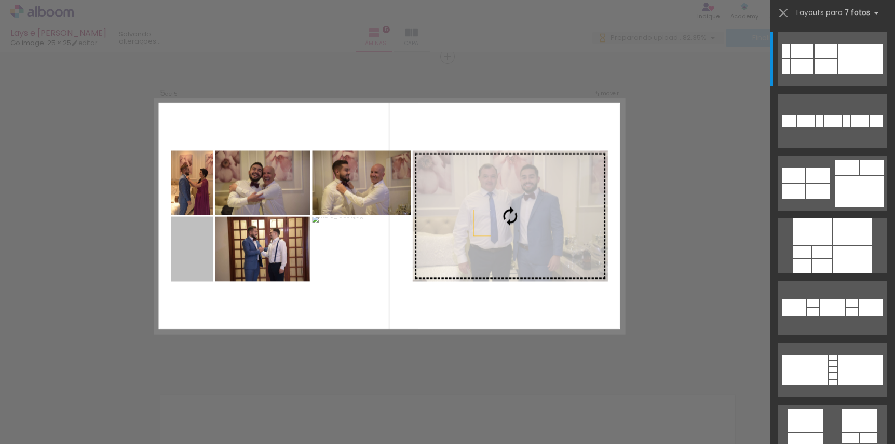
click at [0, 0] on slot at bounding box center [0, 0] width 0 height 0
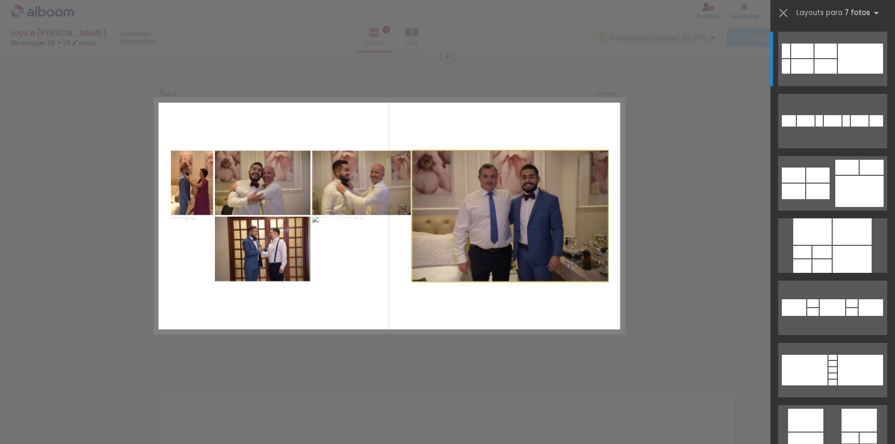
click at [551, 217] on quentale-photo at bounding box center [510, 216] width 195 height 131
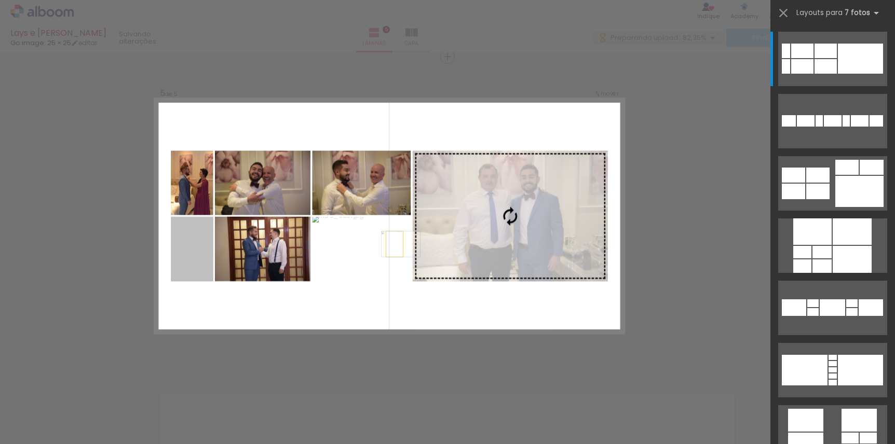
drag, startPoint x: 179, startPoint y: 264, endPoint x: 441, endPoint y: 243, distance: 263.6
click at [0, 0] on slot at bounding box center [0, 0] width 0 height 0
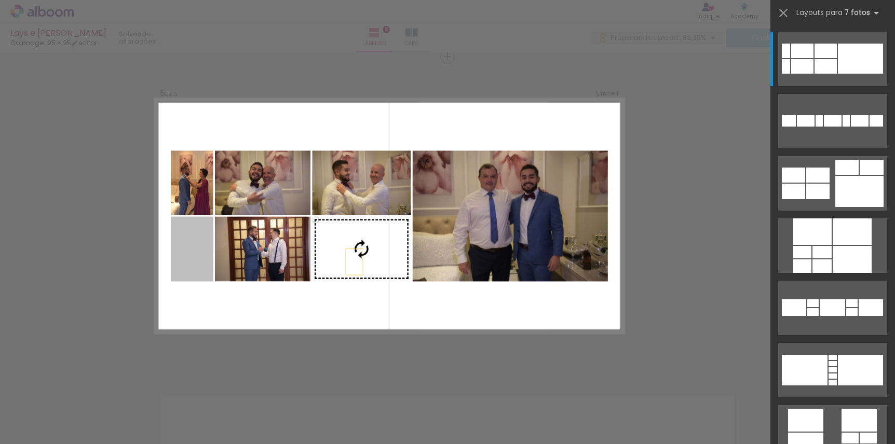
drag, startPoint x: 177, startPoint y: 249, endPoint x: 391, endPoint y: 265, distance: 214.5
click at [0, 0] on slot at bounding box center [0, 0] width 0 height 0
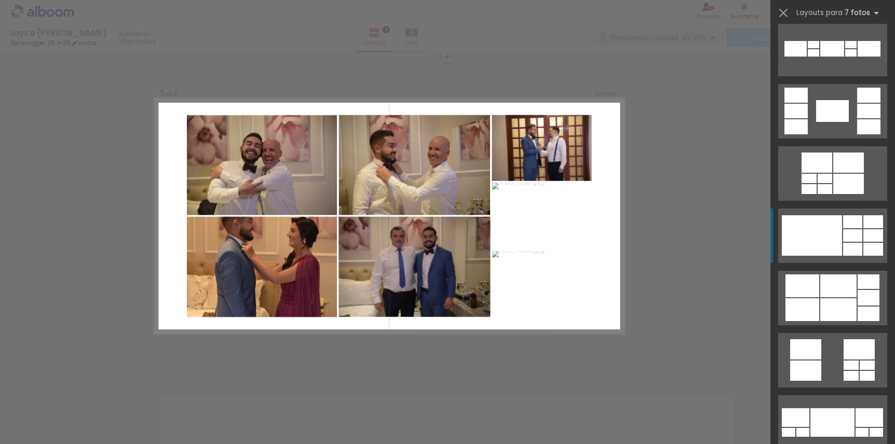
scroll to position [3321, 0]
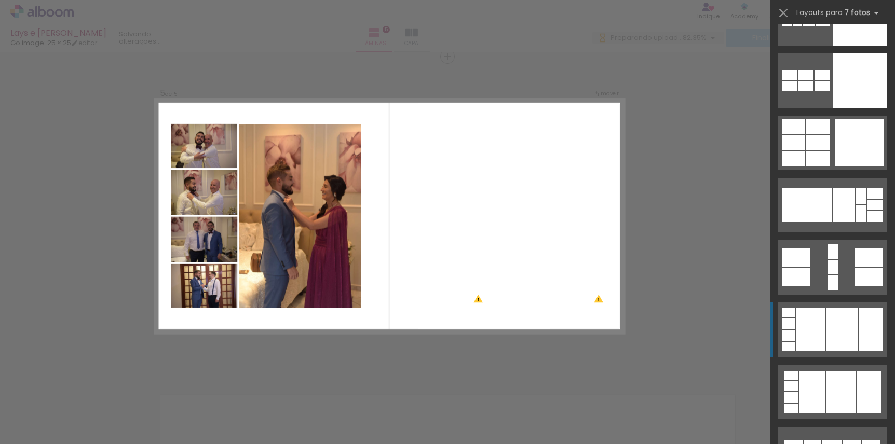
scroll to position [6315, 0]
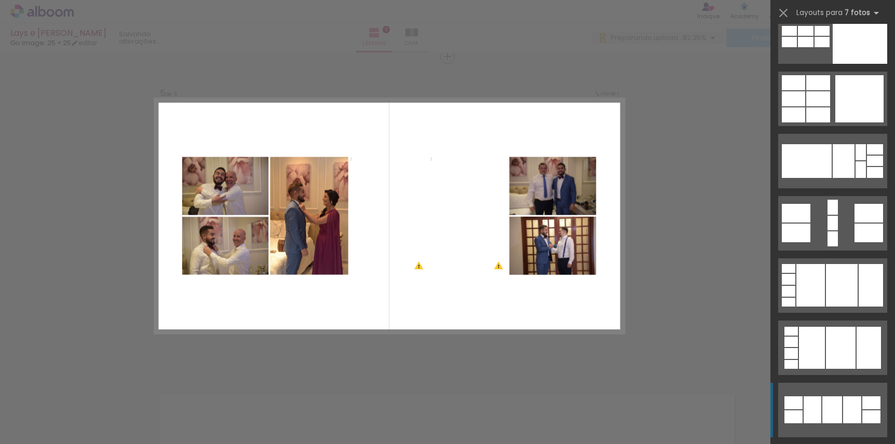
click at [829, 391] on quentale-layouter at bounding box center [832, 410] width 109 height 55
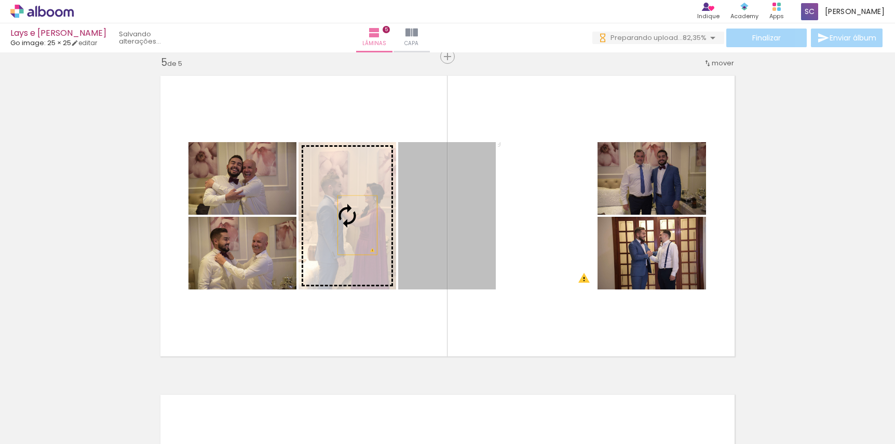
drag, startPoint x: 448, startPoint y: 226, endPoint x: 354, endPoint y: 225, distance: 94.0
click at [0, 0] on slot at bounding box center [0, 0] width 0 height 0
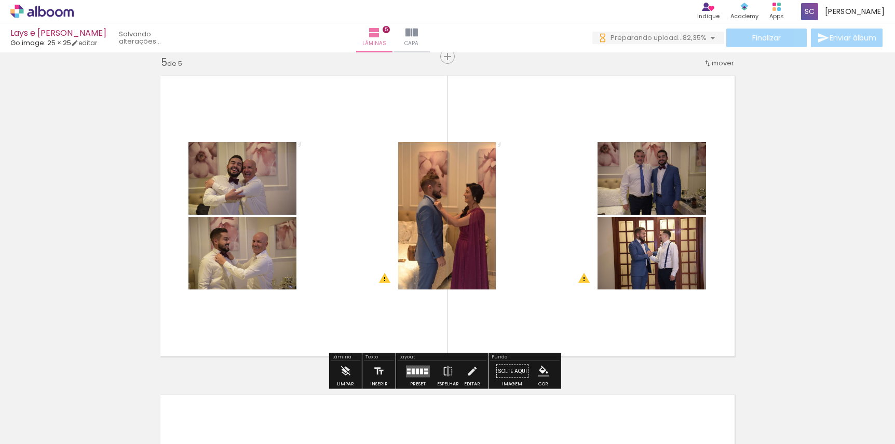
click at [339, 229] on quentale-photo at bounding box center [348, 215] width 98 height 147
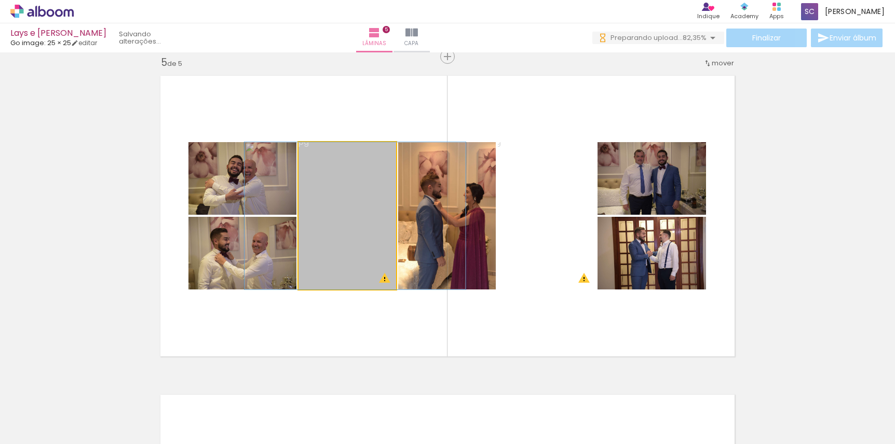
drag, startPoint x: 339, startPoint y: 229, endPoint x: 347, endPoint y: 230, distance: 7.9
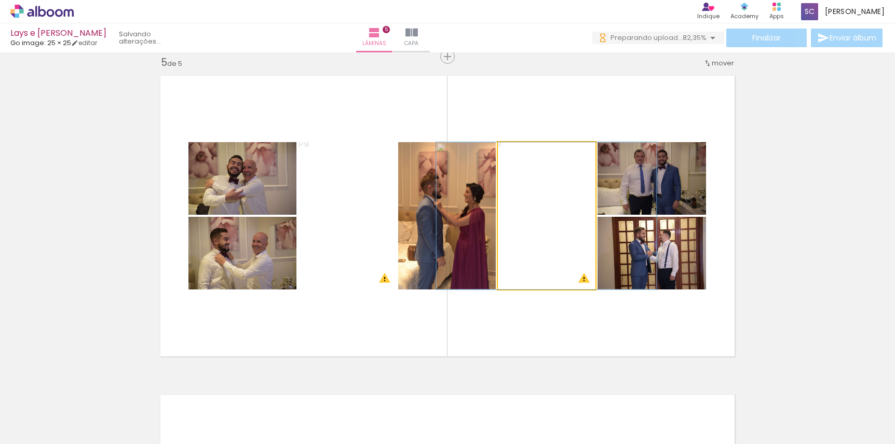
click at [543, 231] on quentale-photo at bounding box center [547, 215] width 98 height 147
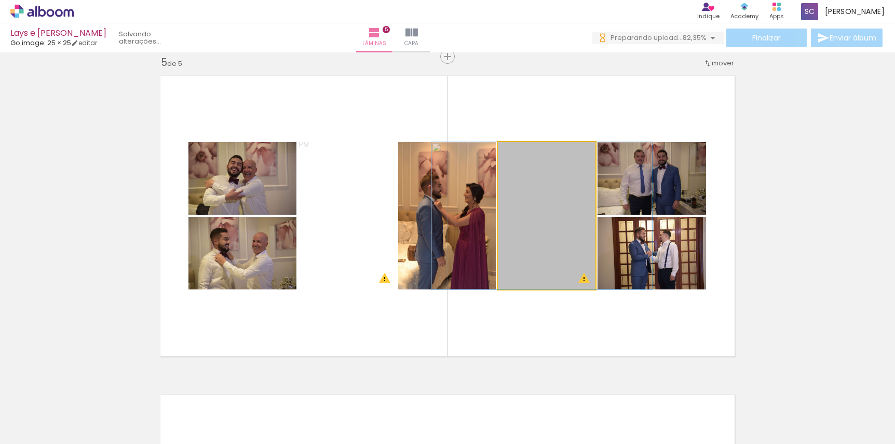
drag, startPoint x: 543, startPoint y: 229, endPoint x: 538, endPoint y: 232, distance: 5.3
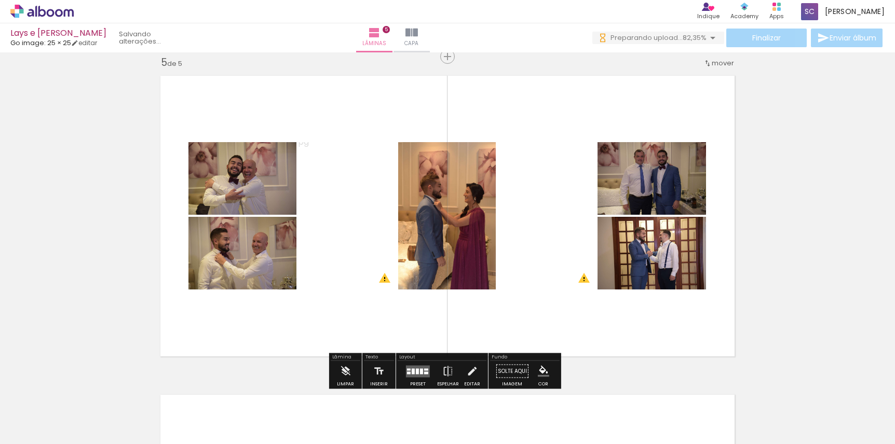
click at [569, 323] on quentale-layouter at bounding box center [447, 216] width 587 height 293
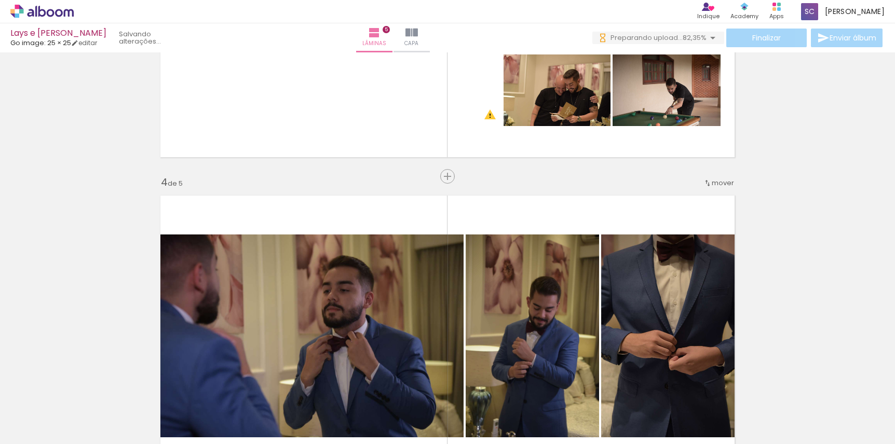
scroll to position [1187, 0]
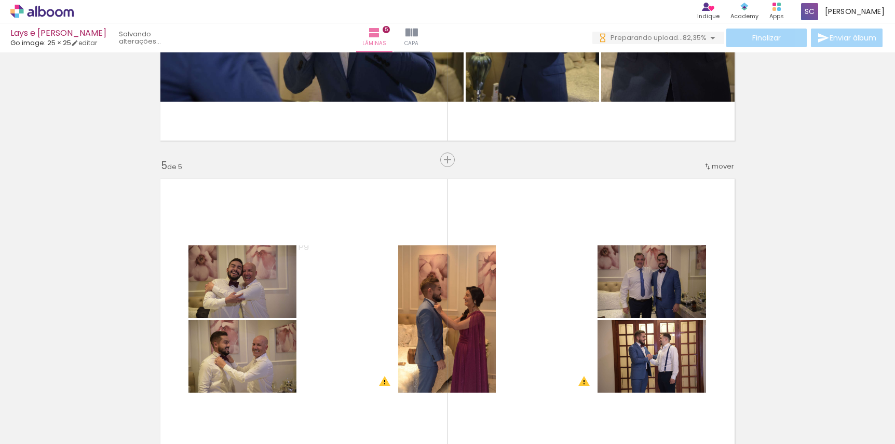
click at [712, 165] on span "mover" at bounding box center [723, 166] width 22 height 10
click at [694, 215] on span "4" at bounding box center [695, 216] width 6 height 17
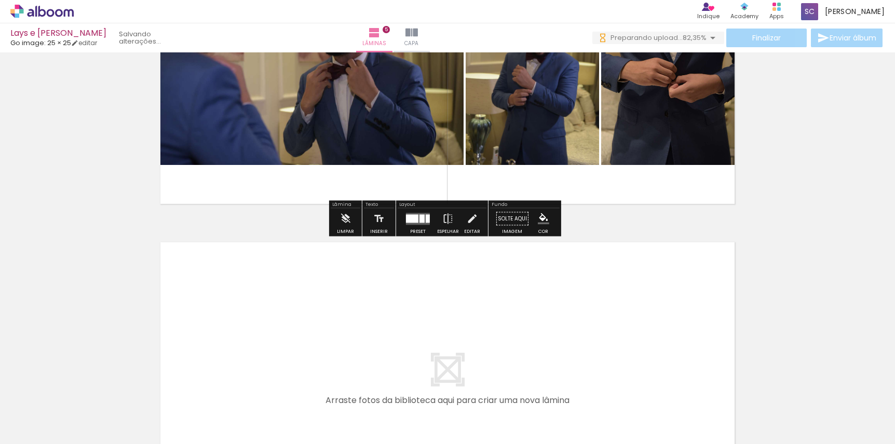
scroll to position [1562, 0]
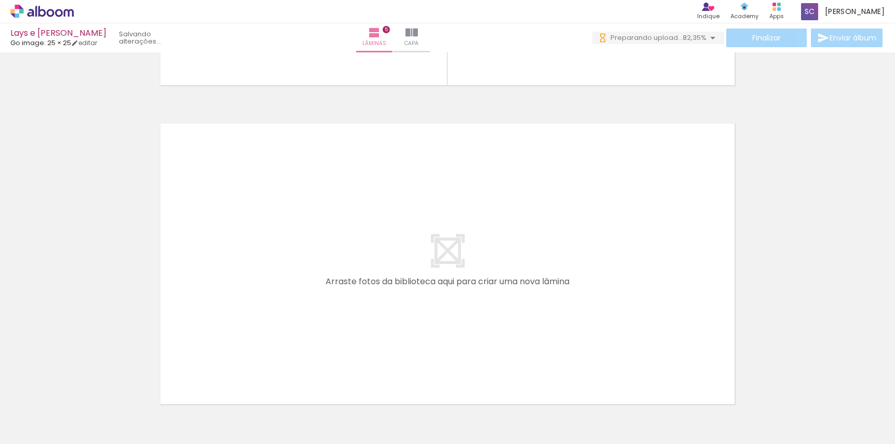
scroll to position [0, 1170]
click at [43, 429] on span "Adicionar Fotos" at bounding box center [36, 430] width 31 height 11
click at [0, 0] on input "file" at bounding box center [0, 0] width 0 height 0
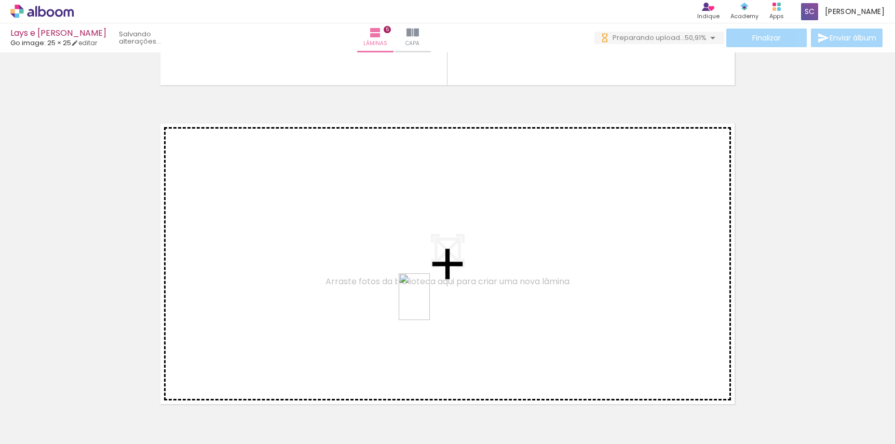
drag, startPoint x: 453, startPoint y: 417, endPoint x: 430, endPoint y: 305, distance: 114.5
click at [430, 305] on quentale-workspace at bounding box center [447, 222] width 895 height 444
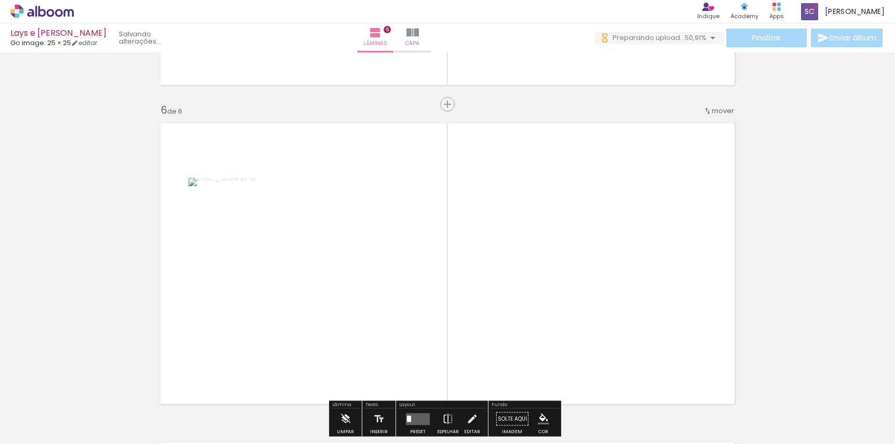
scroll to position [1610, 0]
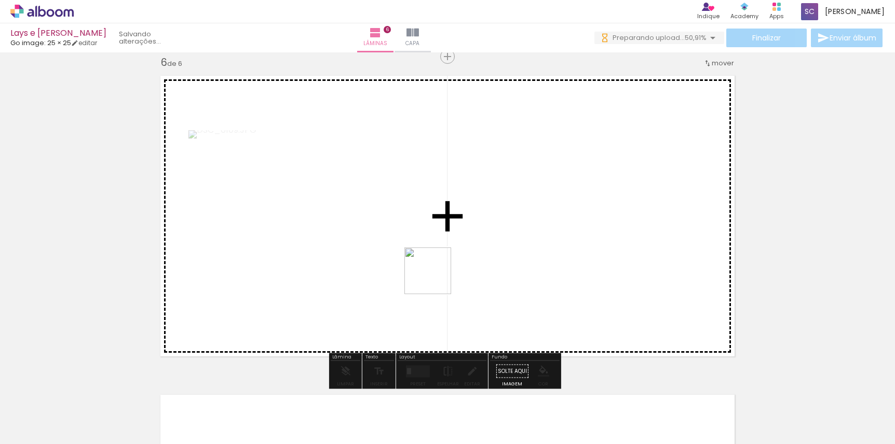
drag, startPoint x: 509, startPoint y: 400, endPoint x: 435, endPoint y: 278, distance: 143.5
click at [435, 278] on quentale-workspace at bounding box center [447, 222] width 895 height 444
drag, startPoint x: 604, startPoint y: 430, endPoint x: 561, endPoint y: 329, distance: 110.5
click at [561, 329] on quentale-workspace at bounding box center [447, 222] width 895 height 444
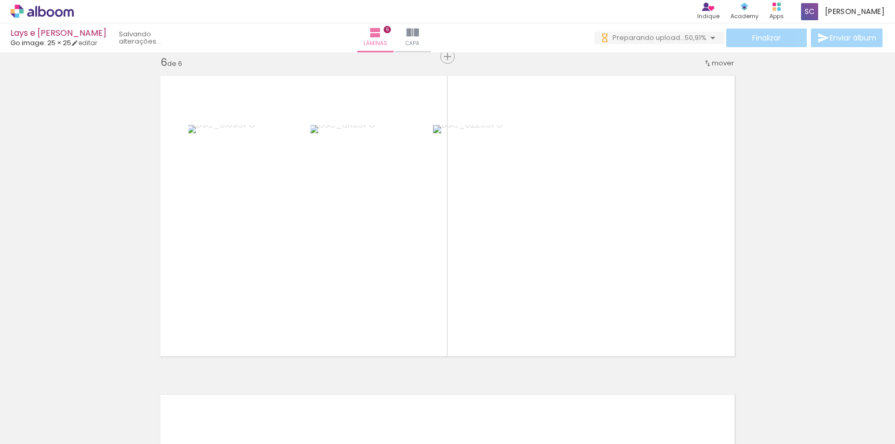
scroll to position [0, 1966]
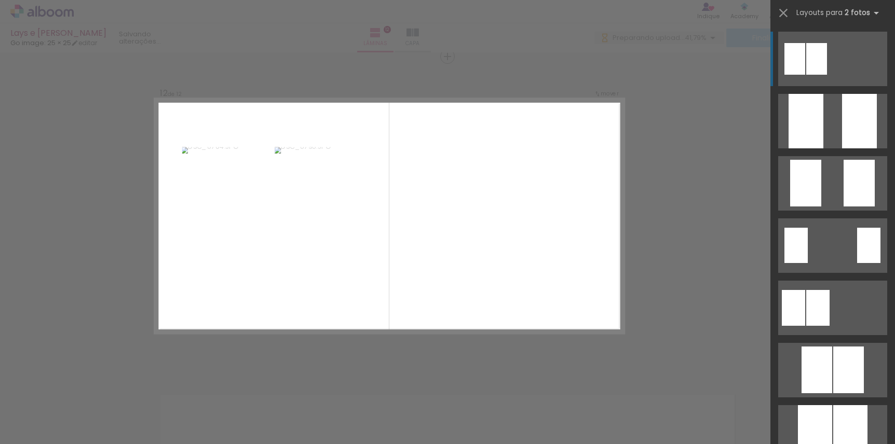
click at [798, 48] on div at bounding box center [795, 59] width 21 height 32
click at [787, 12] on iron-icon at bounding box center [783, 13] width 15 height 15
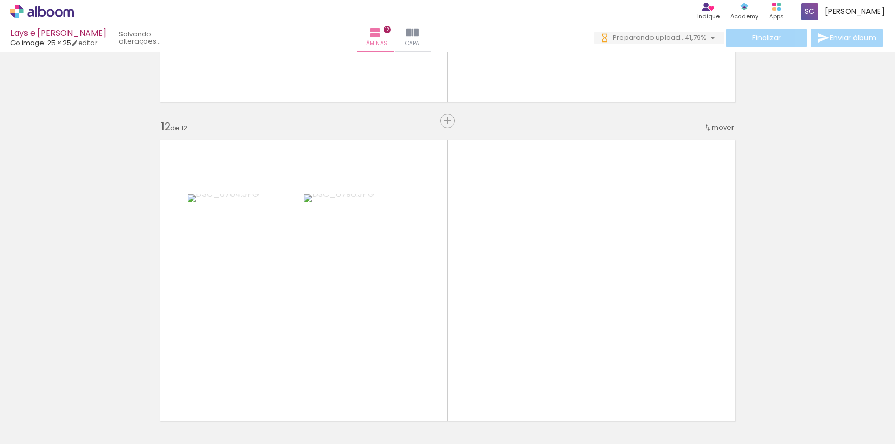
scroll to position [0, 2869]
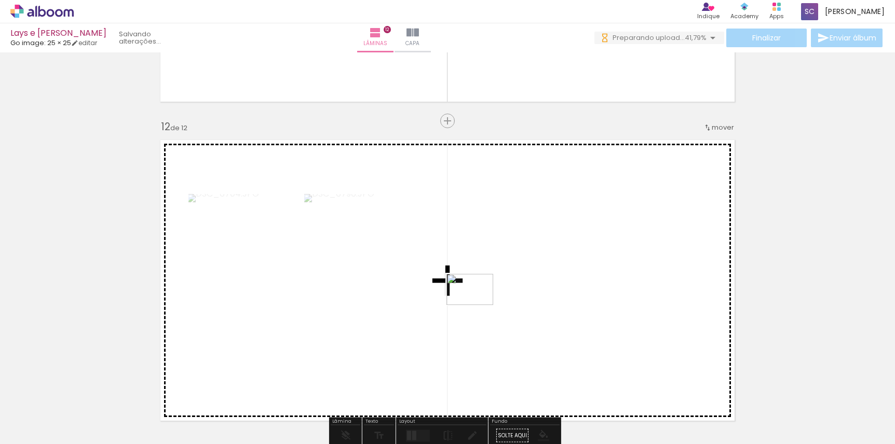
drag, startPoint x: 261, startPoint y: 390, endPoint x: 478, endPoint y: 305, distance: 232.7
click at [478, 305] on quentale-workspace at bounding box center [447, 222] width 895 height 444
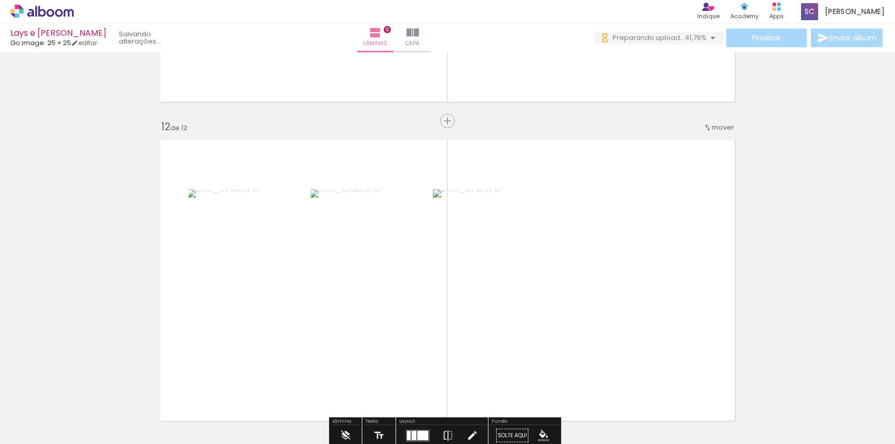
scroll to position [3448, 0]
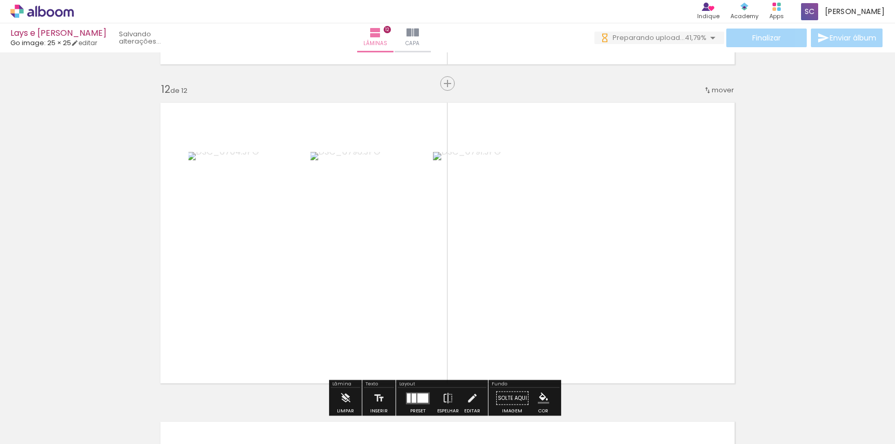
scroll to position [3633, 0]
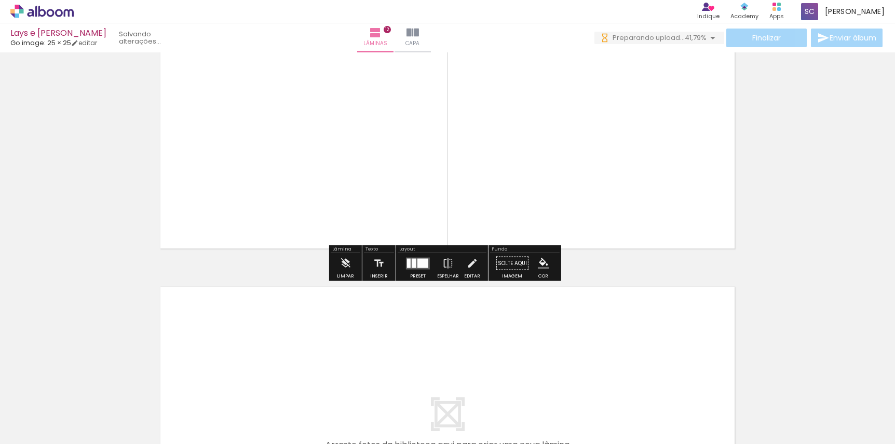
click at [408, 260] on quentale-layouter at bounding box center [418, 264] width 24 height 12
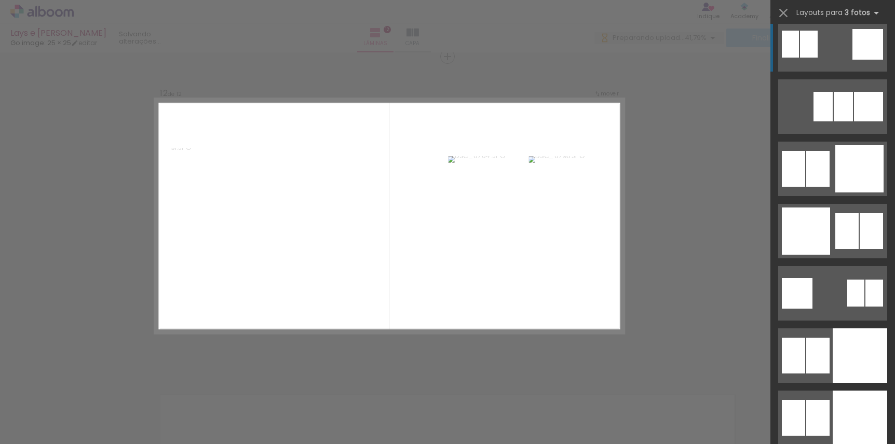
scroll to position [2719, 0]
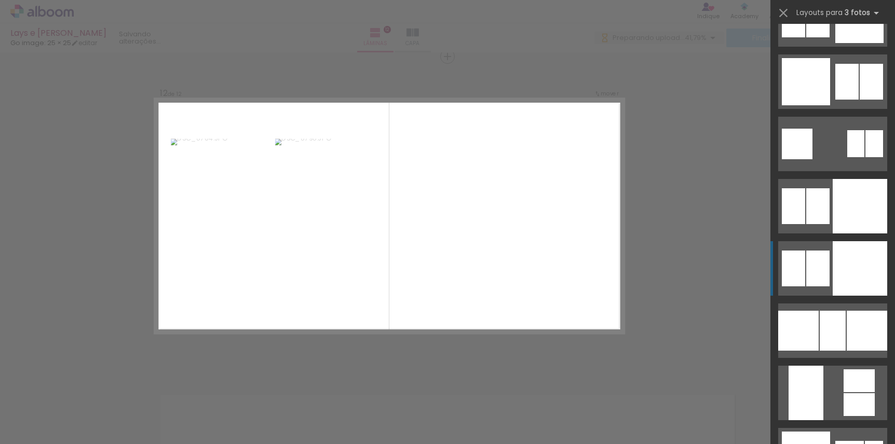
click at [853, 261] on div at bounding box center [860, 268] width 55 height 55
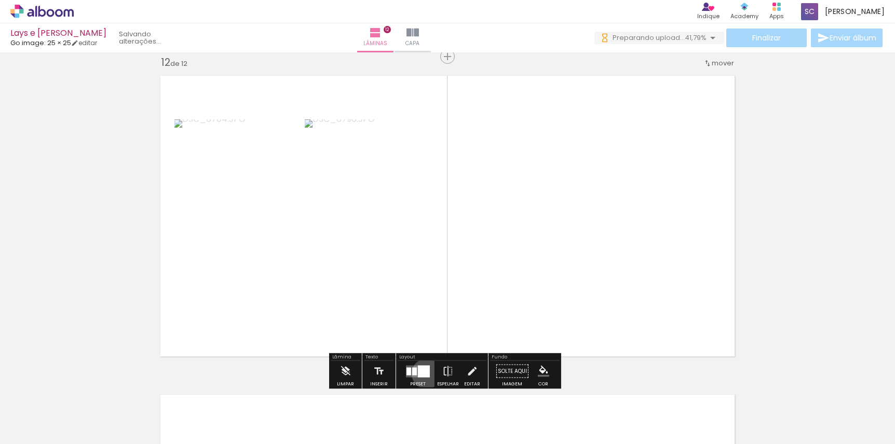
click at [424, 374] on div at bounding box center [424, 372] width 12 height 12
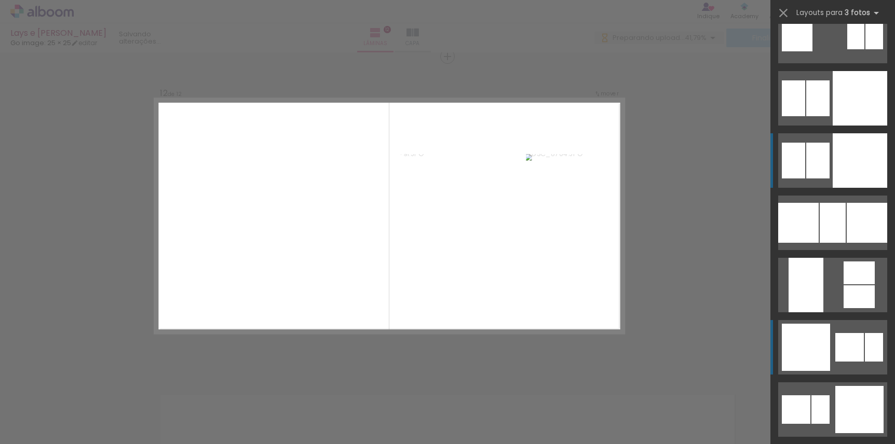
scroll to position [2780, 0]
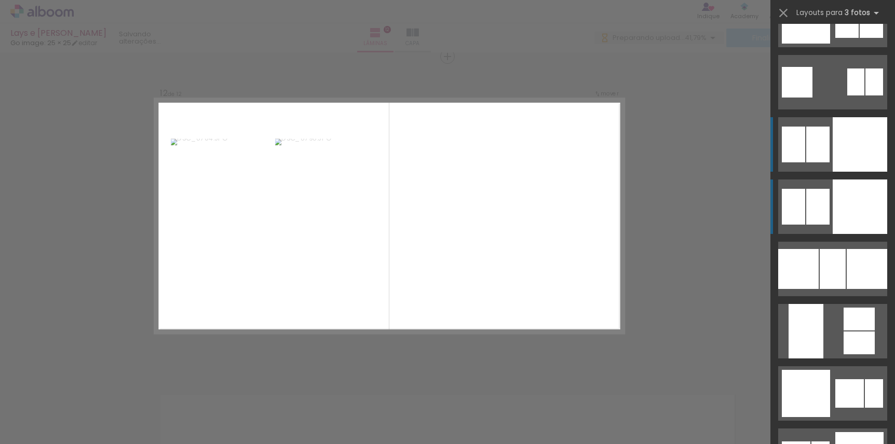
click at [816, 120] on quentale-layouter at bounding box center [832, 144] width 109 height 55
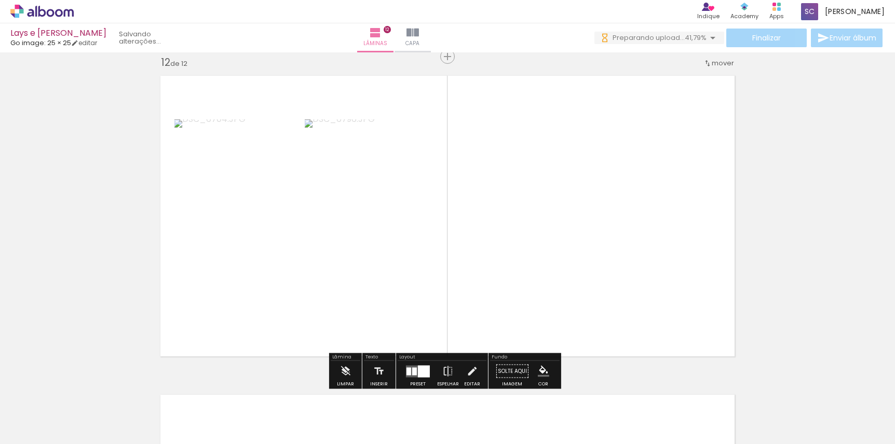
click at [679, 260] on quentale-photo at bounding box center [594, 216] width 293 height 293
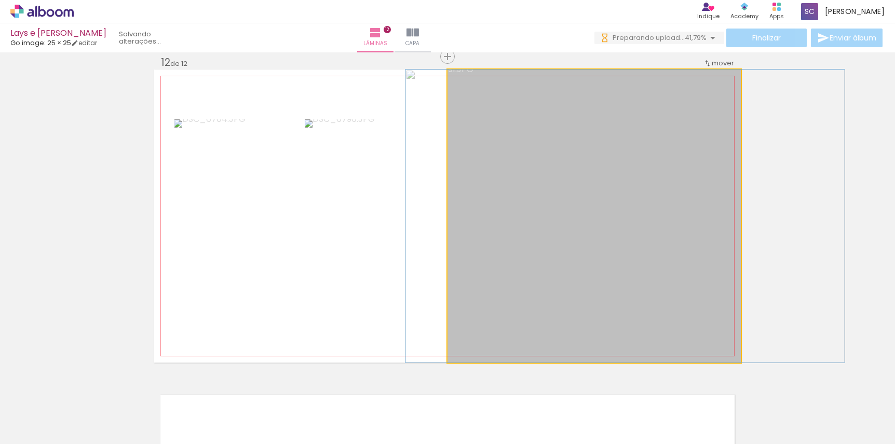
drag, startPoint x: 667, startPoint y: 255, endPoint x: 697, endPoint y: 255, distance: 30.6
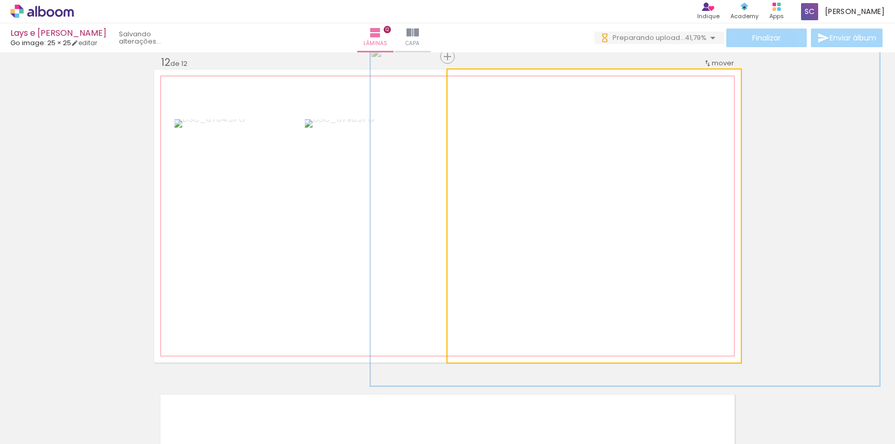
drag, startPoint x: 469, startPoint y: 82, endPoint x: 475, endPoint y: 86, distance: 6.8
type paper-slider "116"
click at [475, 86] on div at bounding box center [477, 80] width 17 height 17
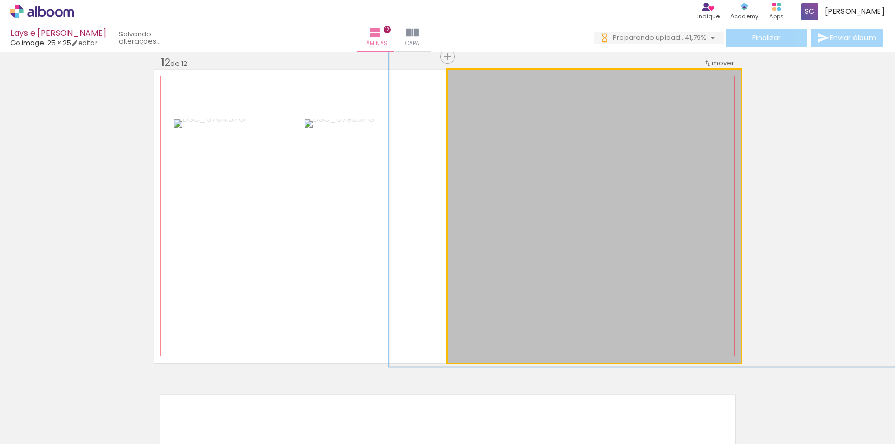
drag, startPoint x: 606, startPoint y: 220, endPoint x: 623, endPoint y: 200, distance: 25.1
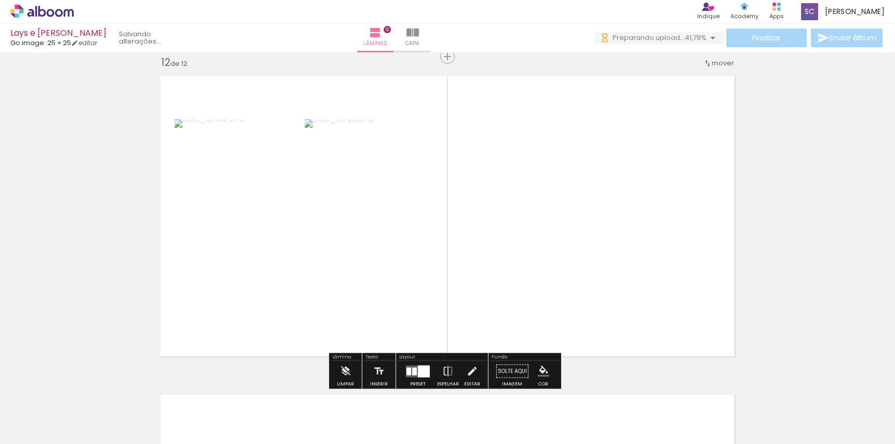
click at [395, 244] on quentale-photo at bounding box center [369, 216] width 128 height 194
click at [159, 196] on quentale-layouter at bounding box center [447, 216] width 587 height 293
click at [204, 200] on quentale-photo at bounding box center [238, 216] width 128 height 194
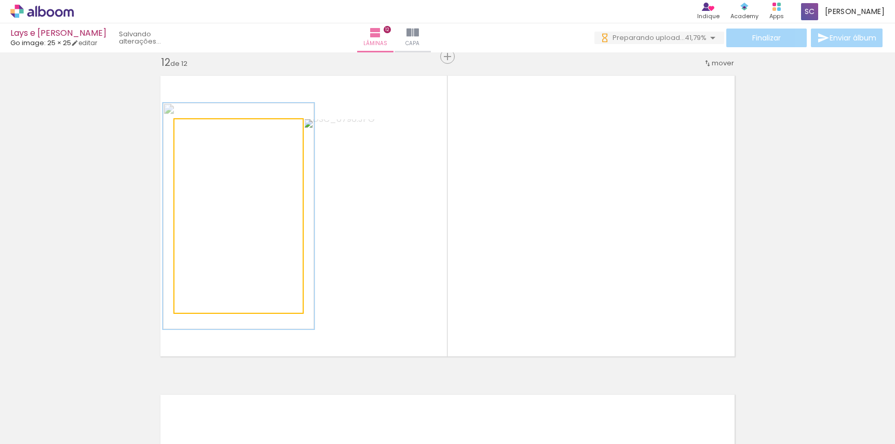
drag, startPoint x: 195, startPoint y: 132, endPoint x: 201, endPoint y: 134, distance: 6.6
type paper-slider "117"
click at [201, 134] on div at bounding box center [204, 130] width 9 height 9
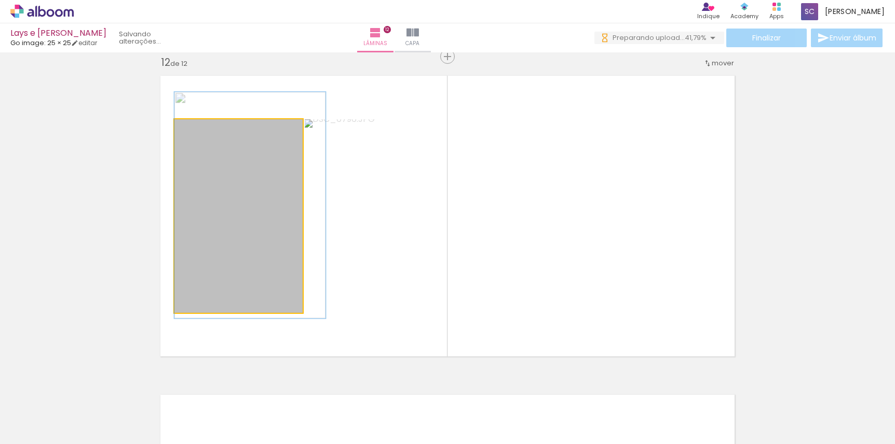
drag, startPoint x: 233, startPoint y: 194, endPoint x: 247, endPoint y: 184, distance: 16.8
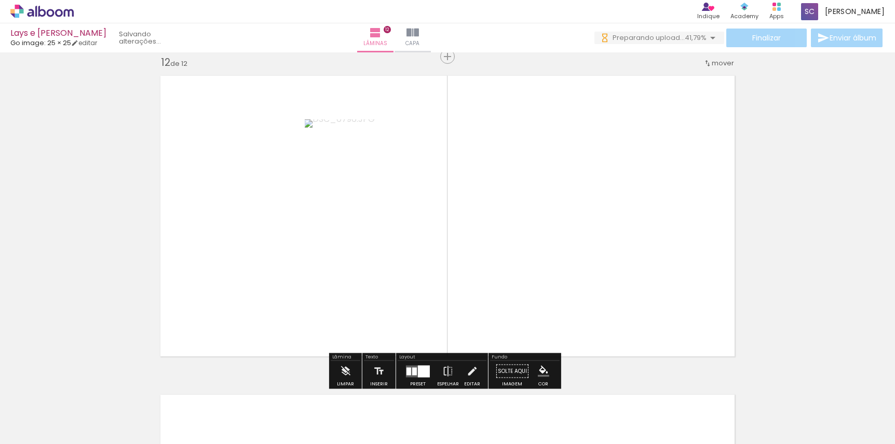
click at [339, 195] on quentale-photo at bounding box center [369, 216] width 128 height 194
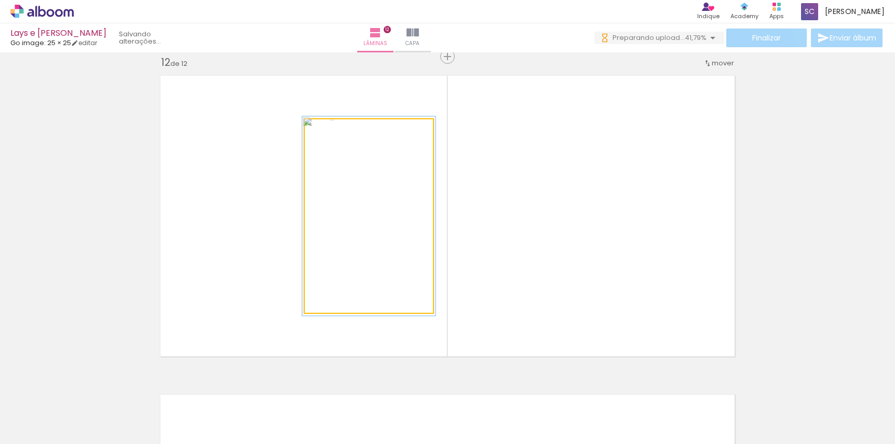
drag, startPoint x: 326, startPoint y: 130, endPoint x: 327, endPoint y: 136, distance: 5.8
type paper-slider "103"
click at [327, 136] on div at bounding box center [330, 130] width 17 height 17
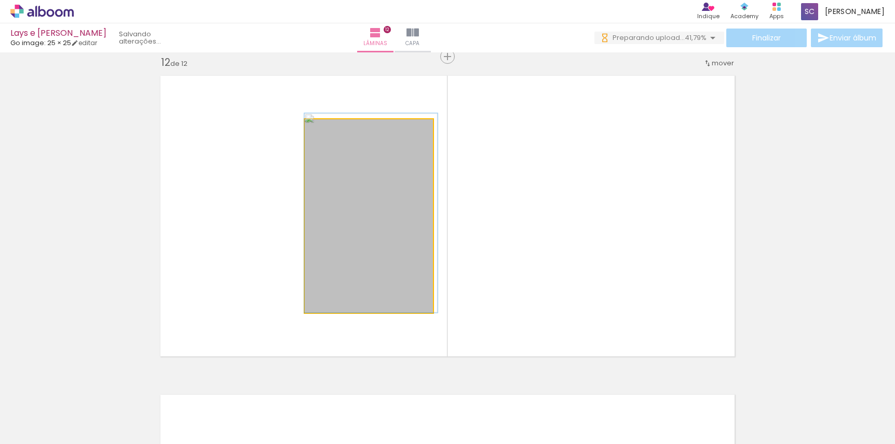
drag, startPoint x: 413, startPoint y: 225, endPoint x: 421, endPoint y: 220, distance: 10.1
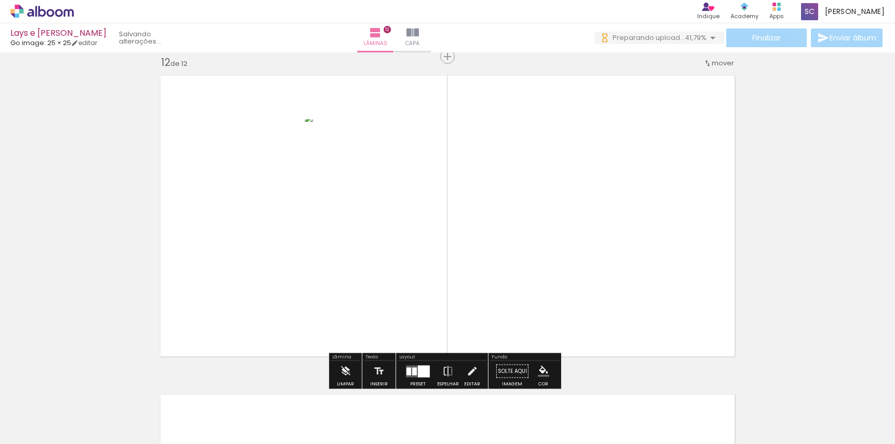
click at [260, 328] on quentale-layouter at bounding box center [447, 216] width 587 height 293
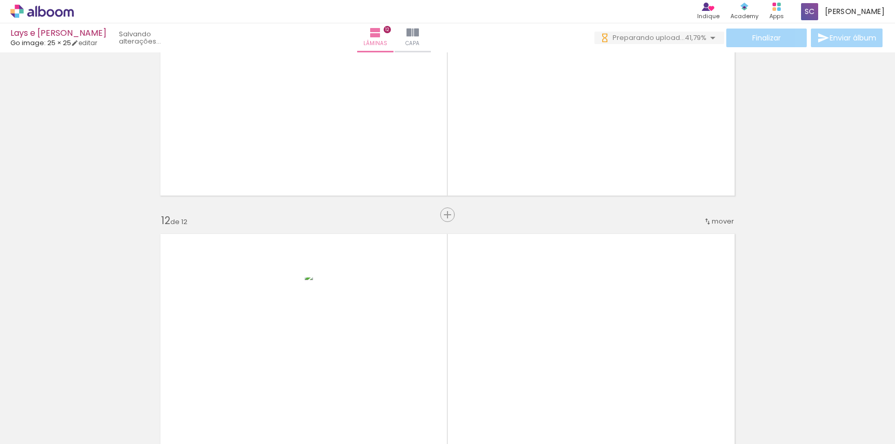
scroll to position [3367, 0]
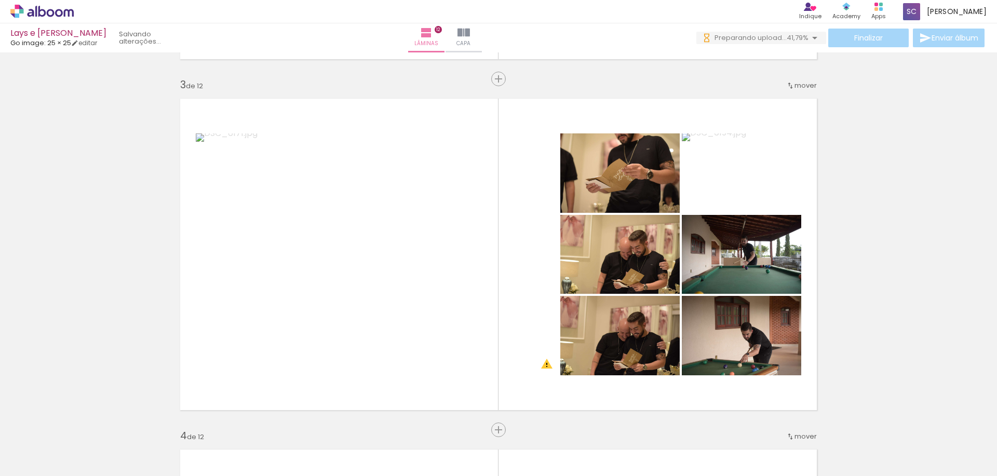
scroll to position [863, 0]
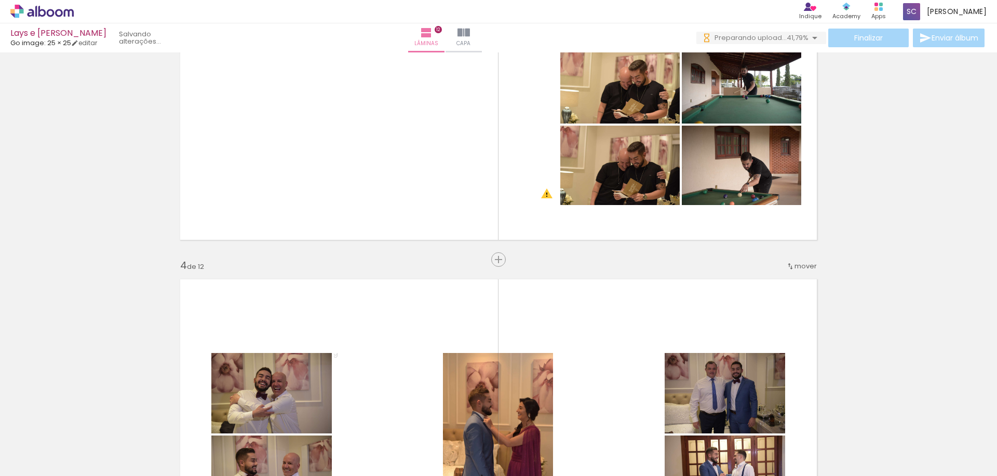
click at [811, 38] on iron-icon at bounding box center [814, 38] width 12 height 12
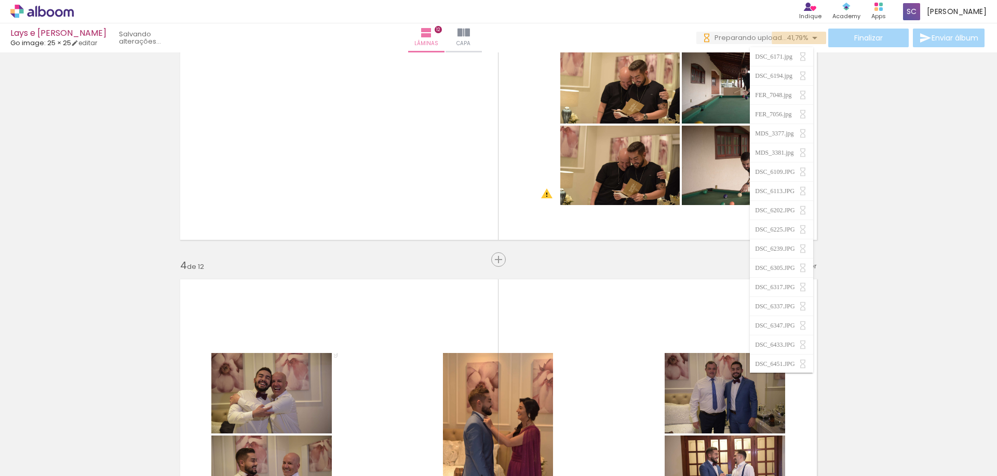
click at [811, 38] on iron-icon at bounding box center [814, 38] width 12 height 12
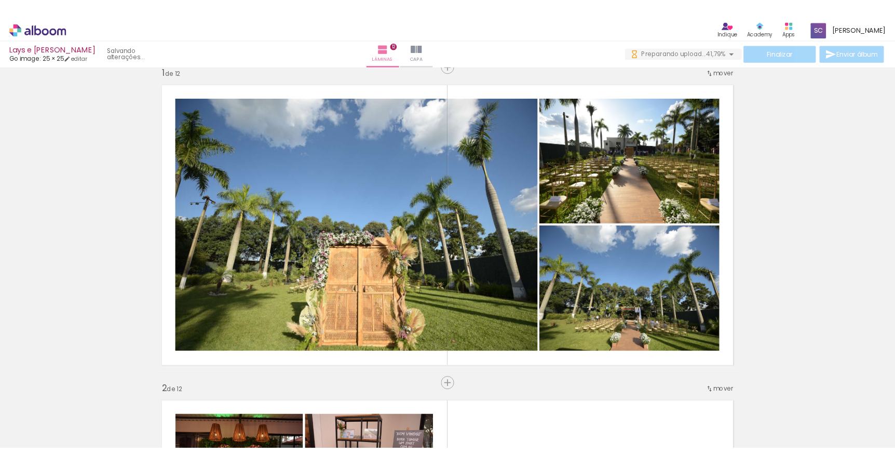
scroll to position [0, 0]
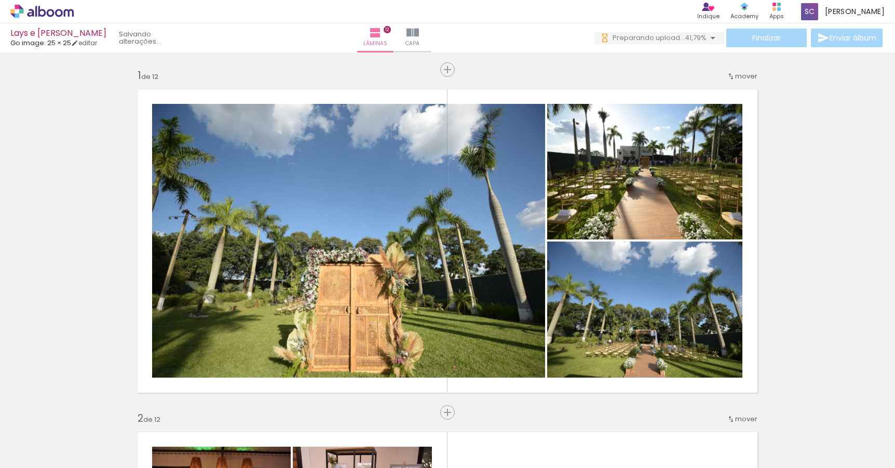
scroll to position [2780, 0]
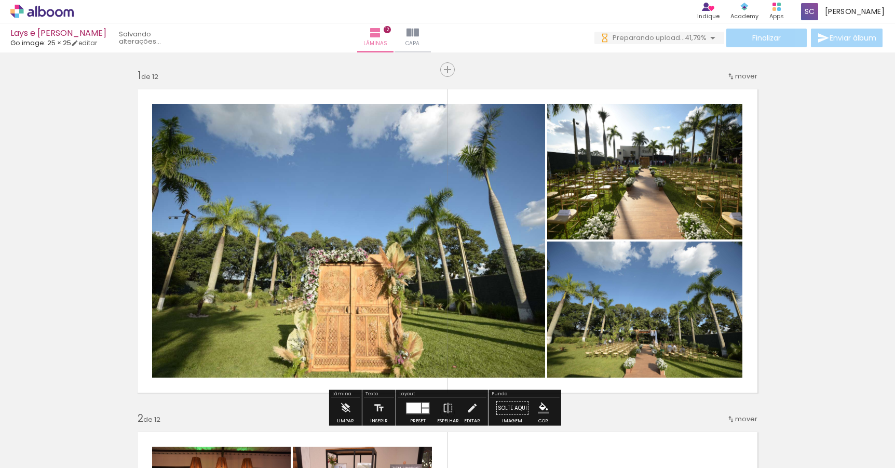
click at [707, 37] on iron-icon at bounding box center [713, 38] width 12 height 12
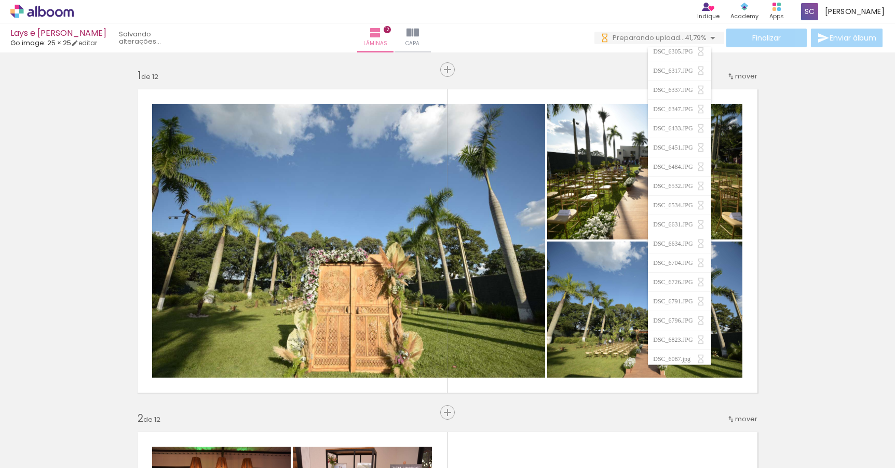
scroll to position [509, 0]
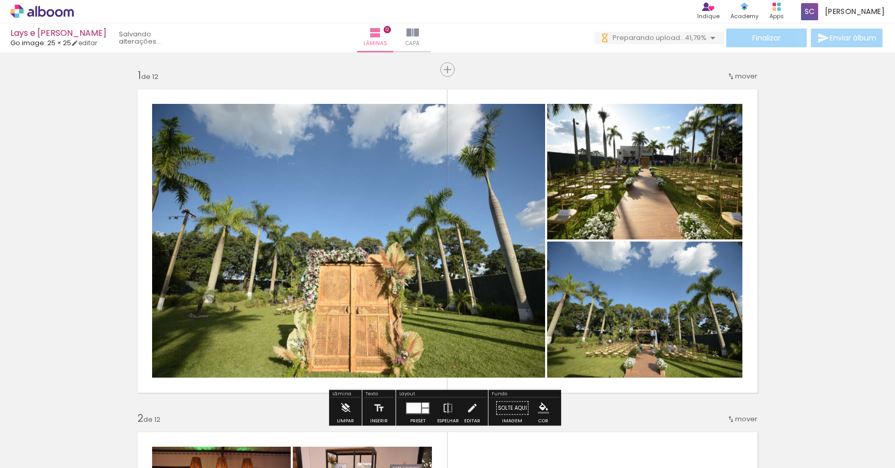
click at [137, 37] on quentale-status at bounding box center [153, 37] width 82 height 23
